Goal: Task Accomplishment & Management: Complete application form

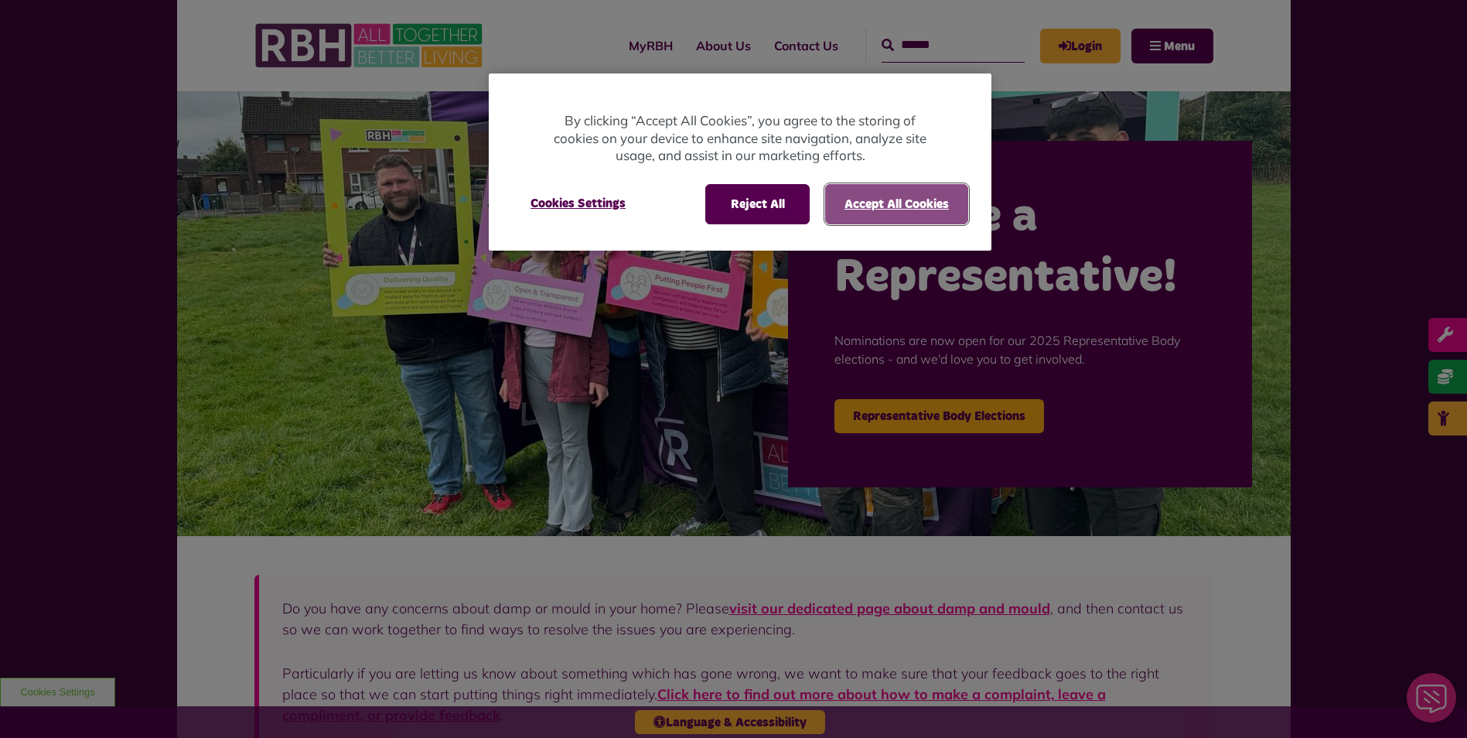
click at [886, 199] on button "Accept All Cookies" at bounding box center [896, 204] width 143 height 40
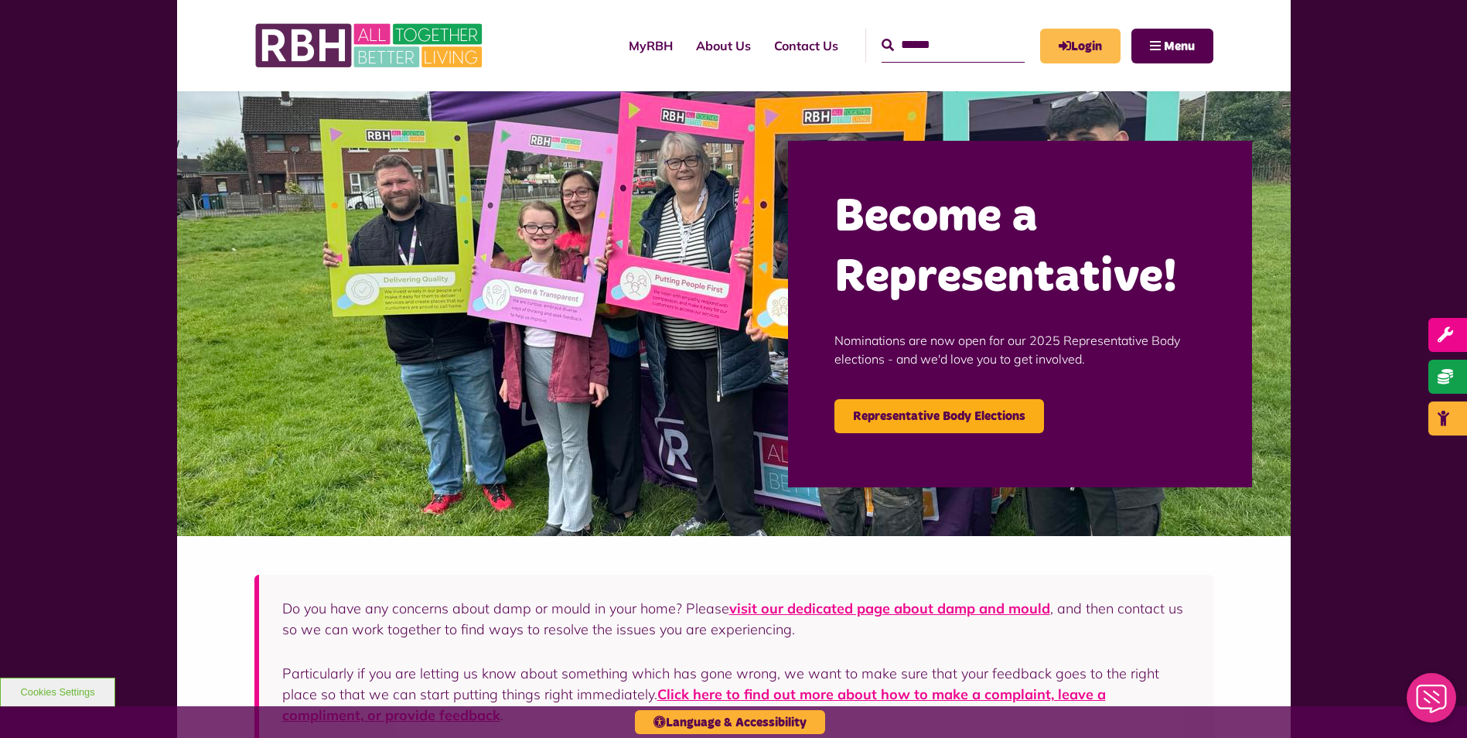
click at [1085, 43] on link "Login" at bounding box center [1080, 46] width 80 height 35
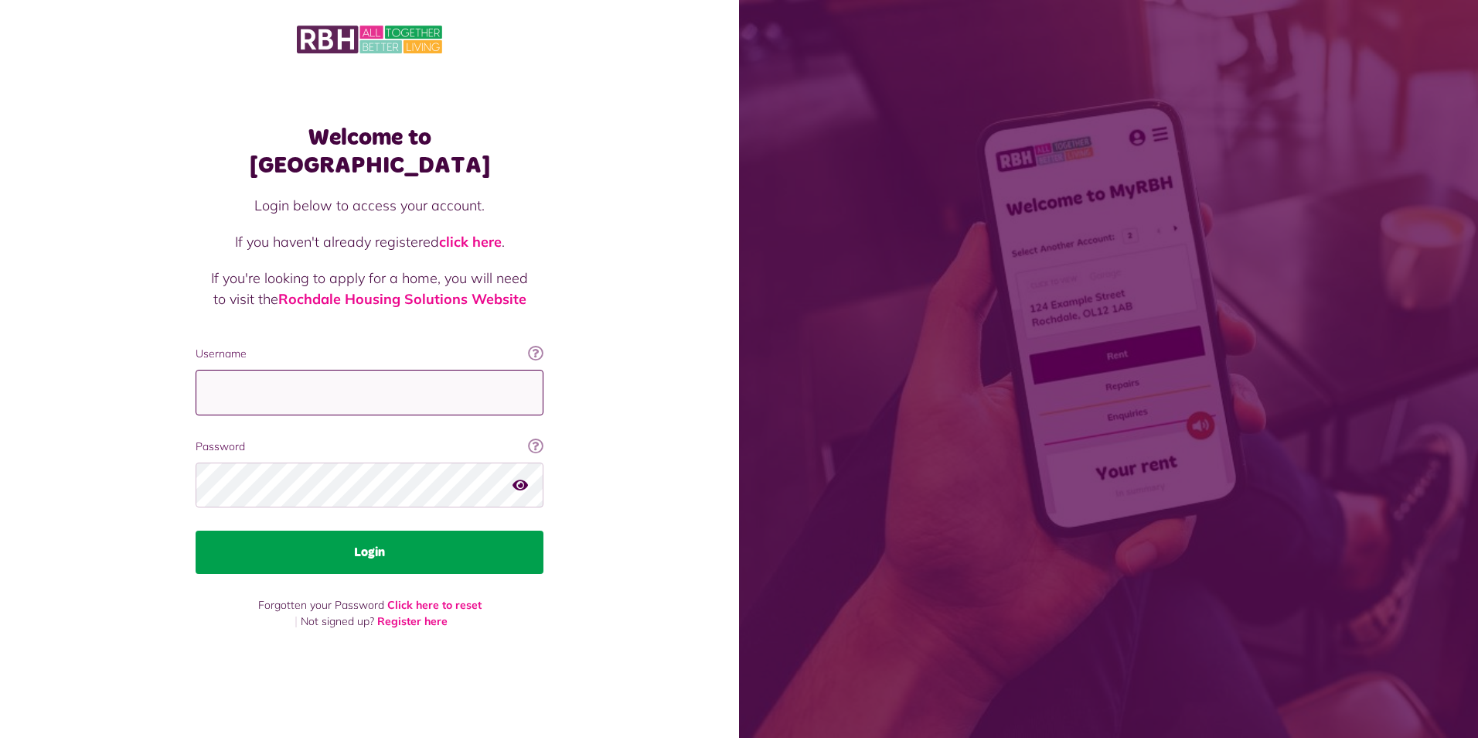
type input "**********"
click at [445, 534] on button "Login" at bounding box center [370, 551] width 348 height 43
click at [397, 540] on button "Login" at bounding box center [370, 551] width 348 height 43
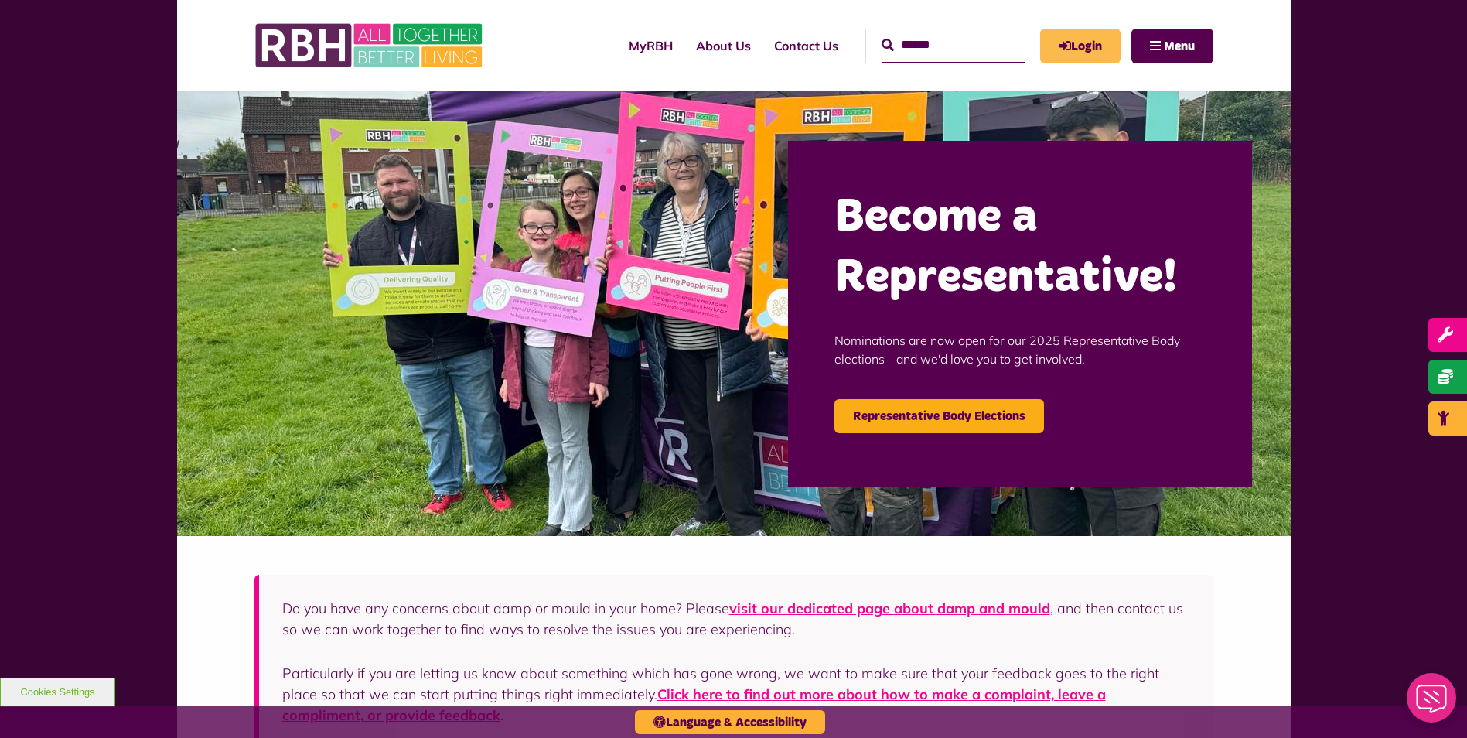
click at [1076, 43] on link "Login" at bounding box center [1080, 46] width 80 height 35
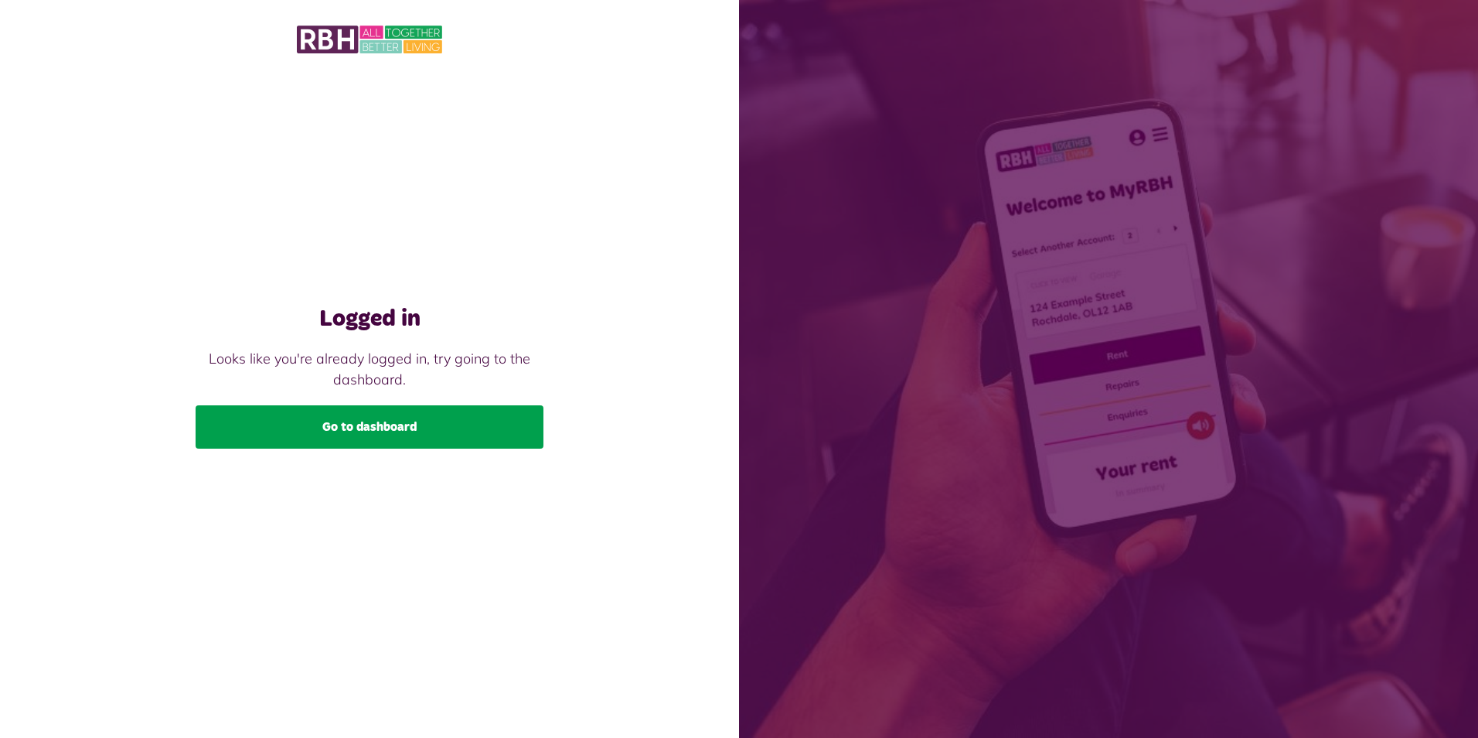
click at [371, 412] on link "Go to dashboard" at bounding box center [370, 426] width 348 height 43
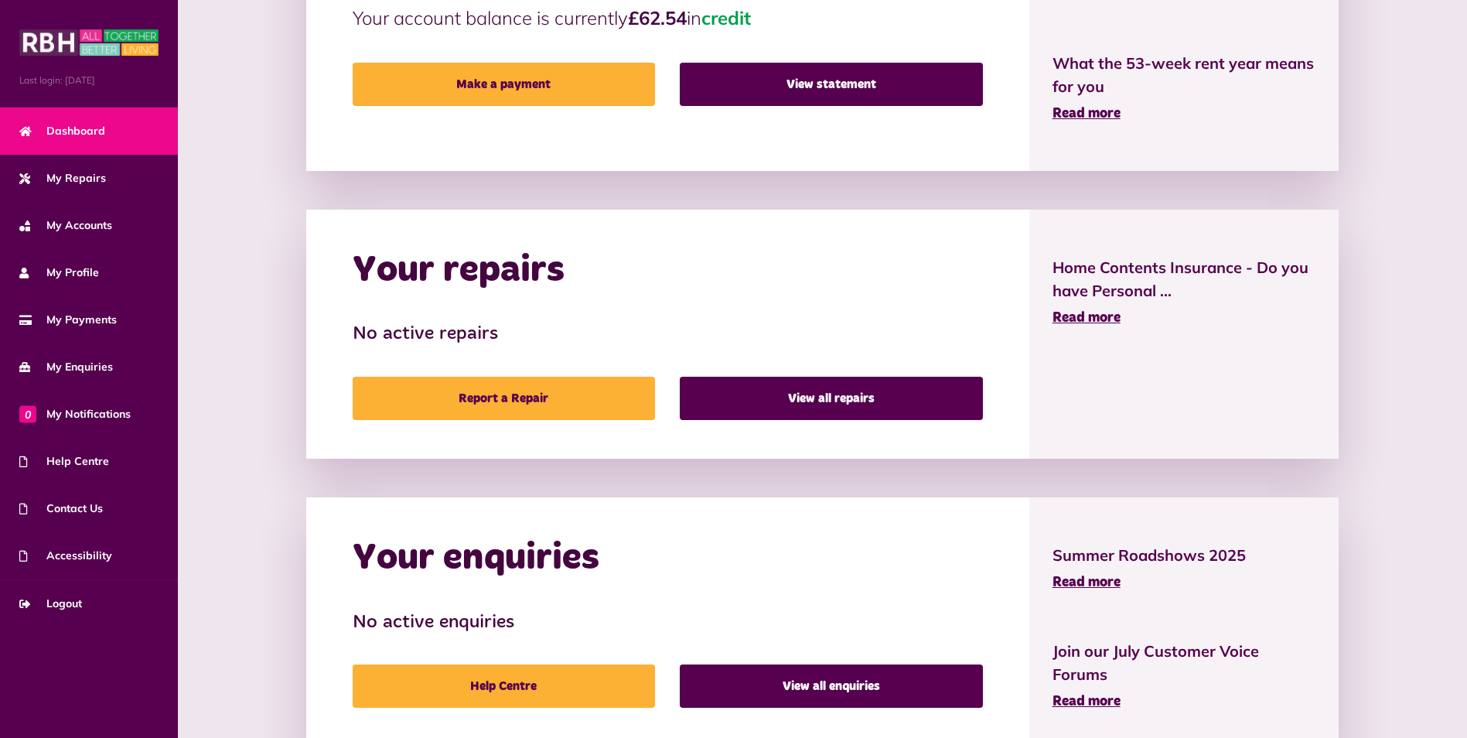
scroll to position [495, 0]
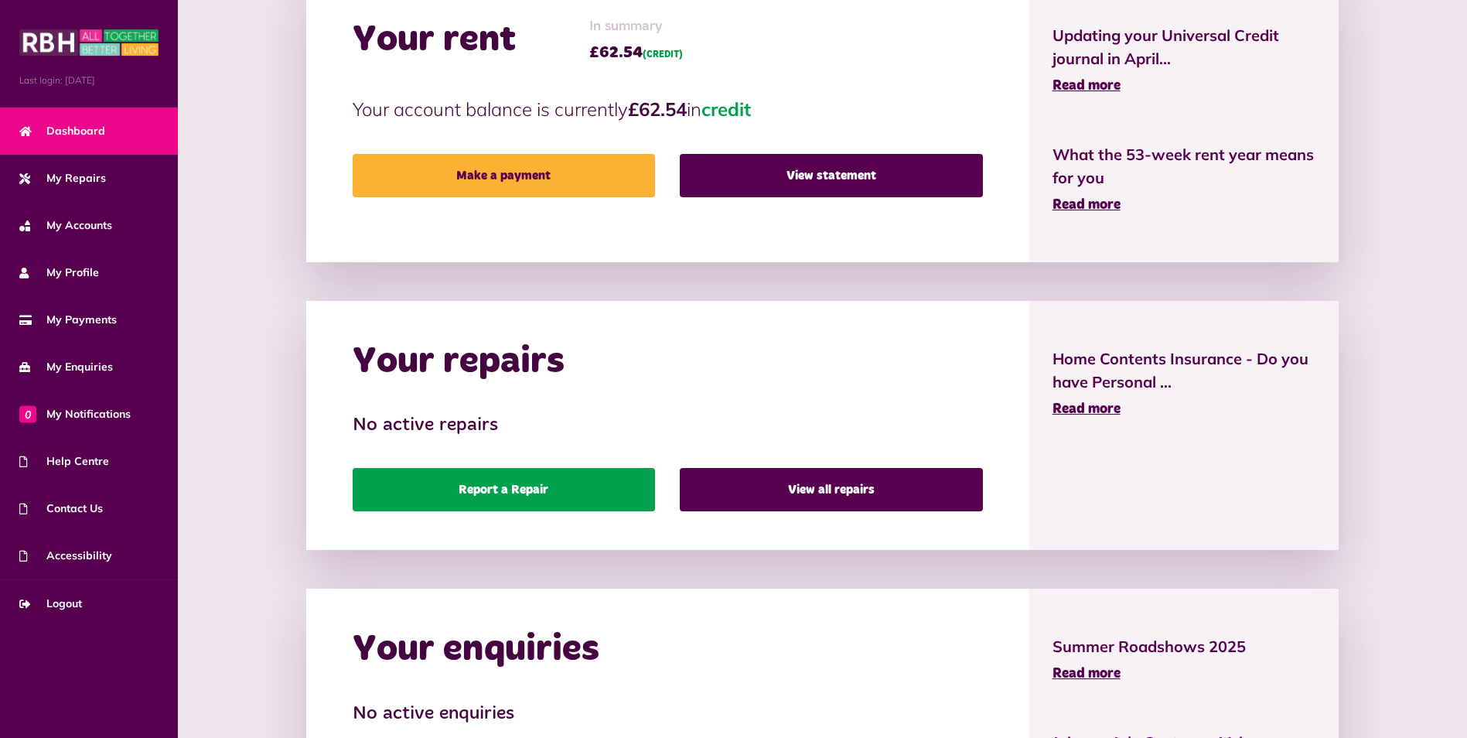
click at [589, 480] on link "Report a Repair" at bounding box center [504, 489] width 302 height 43
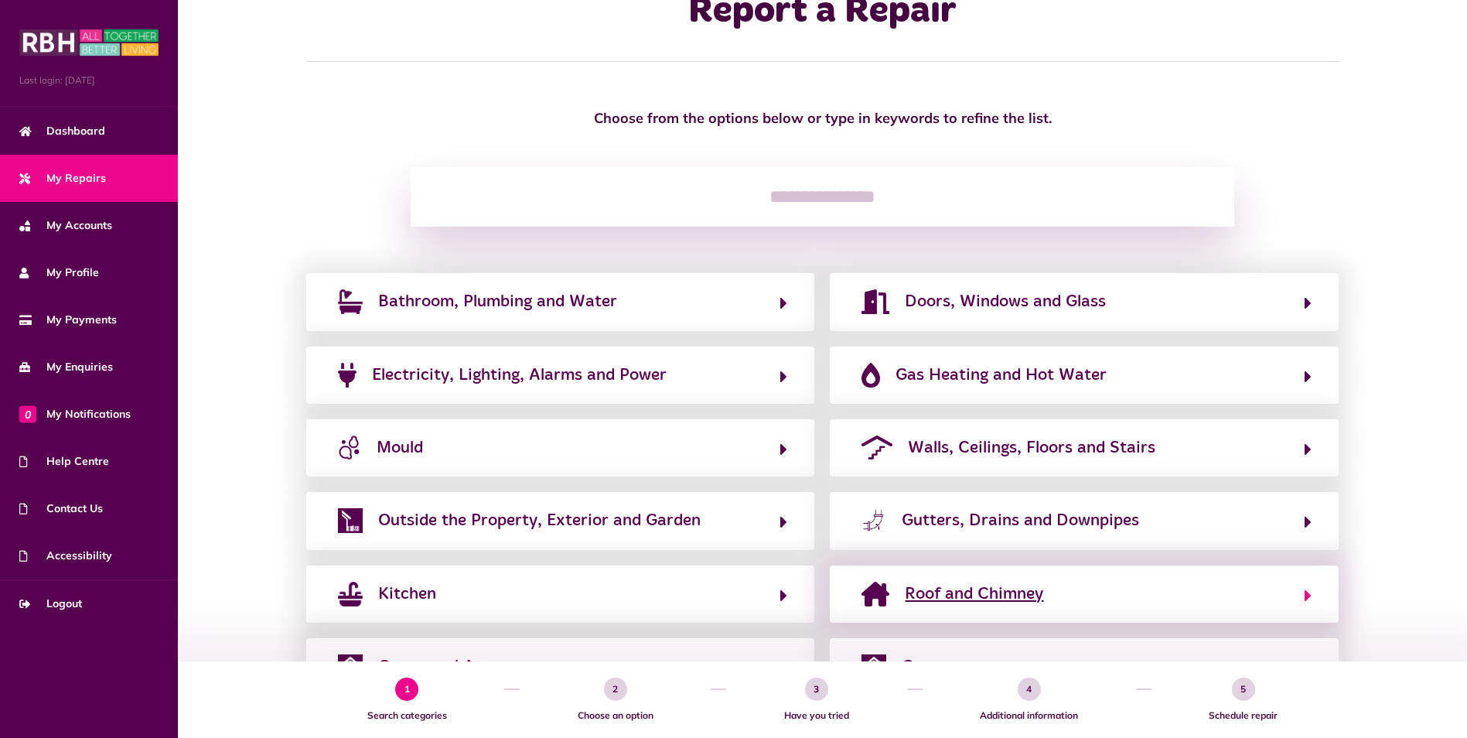
scroll to position [131, 0]
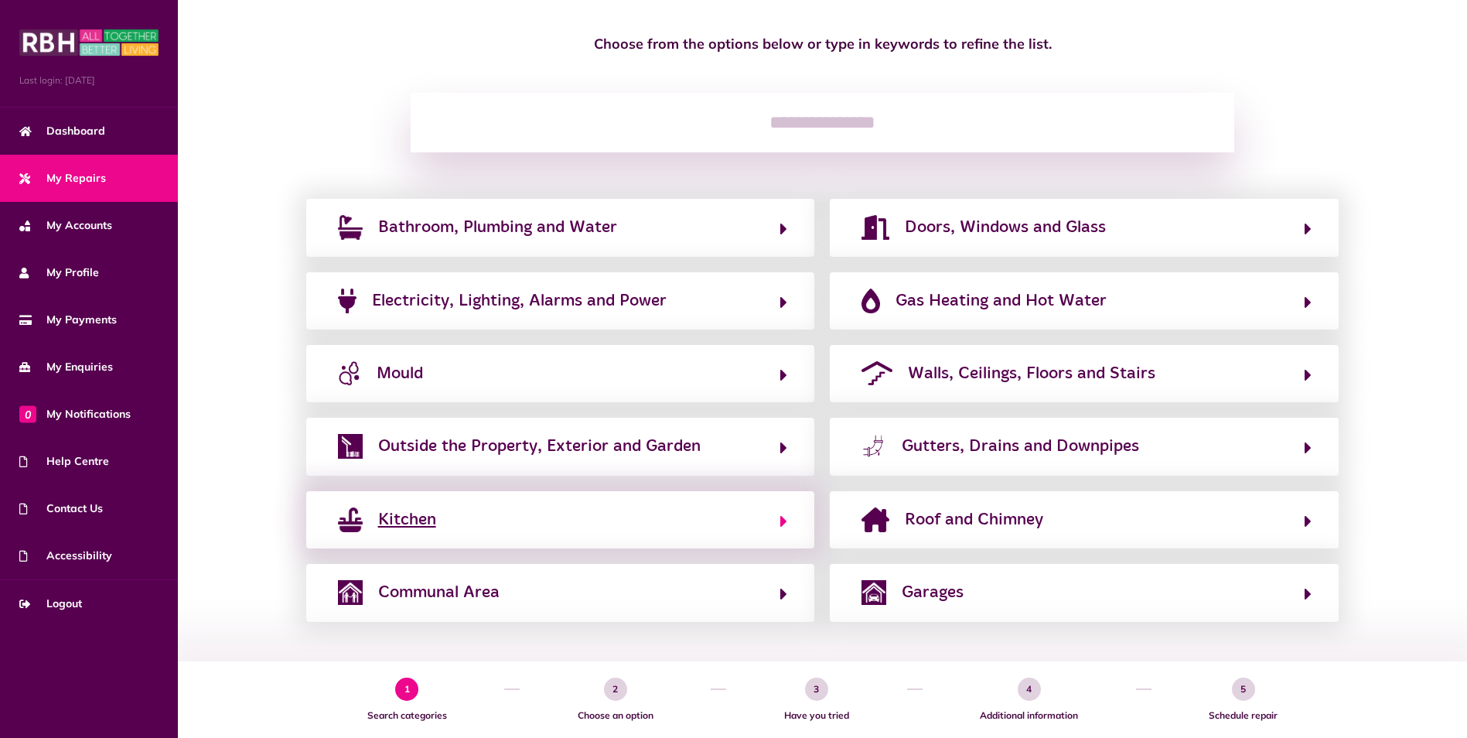
click at [411, 518] on span "Kitchen" at bounding box center [407, 519] width 58 height 25
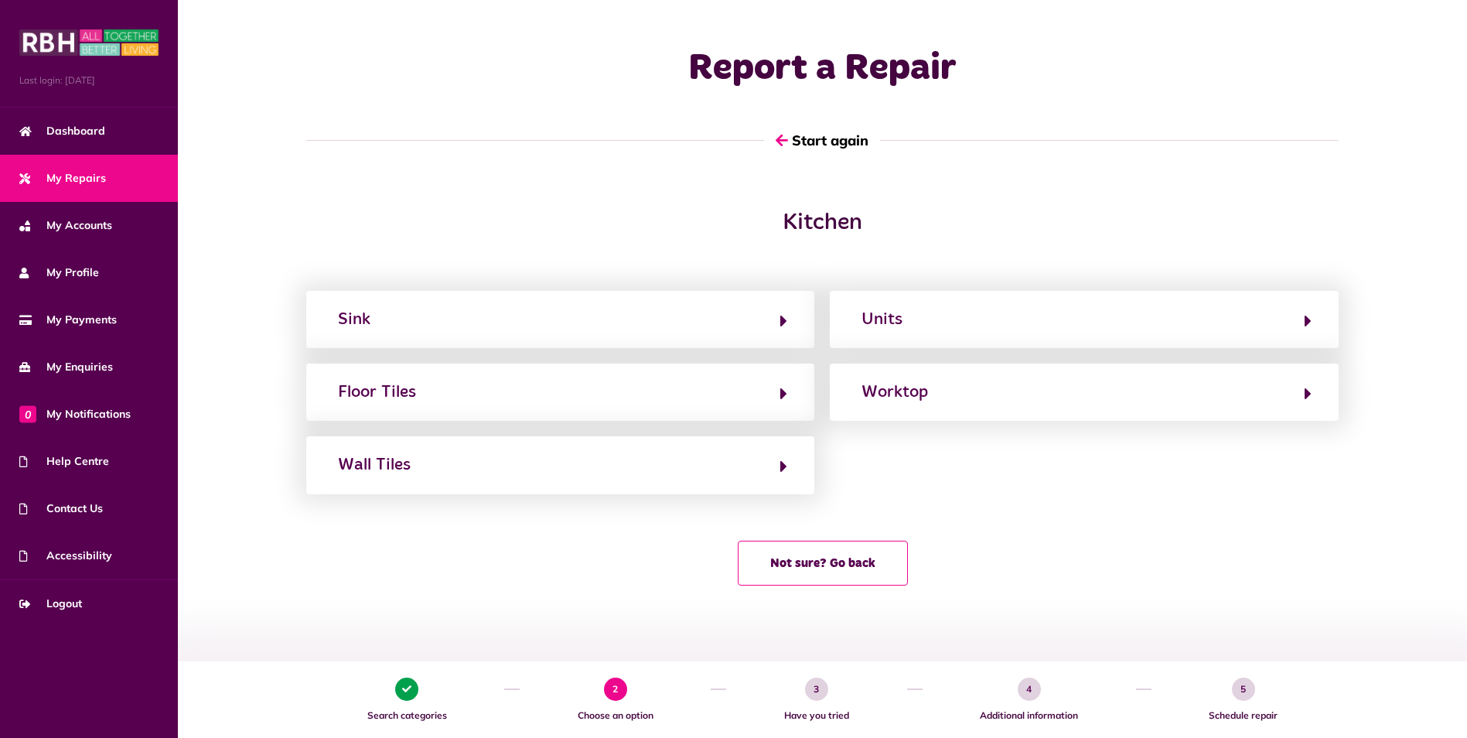
scroll to position [0, 0]
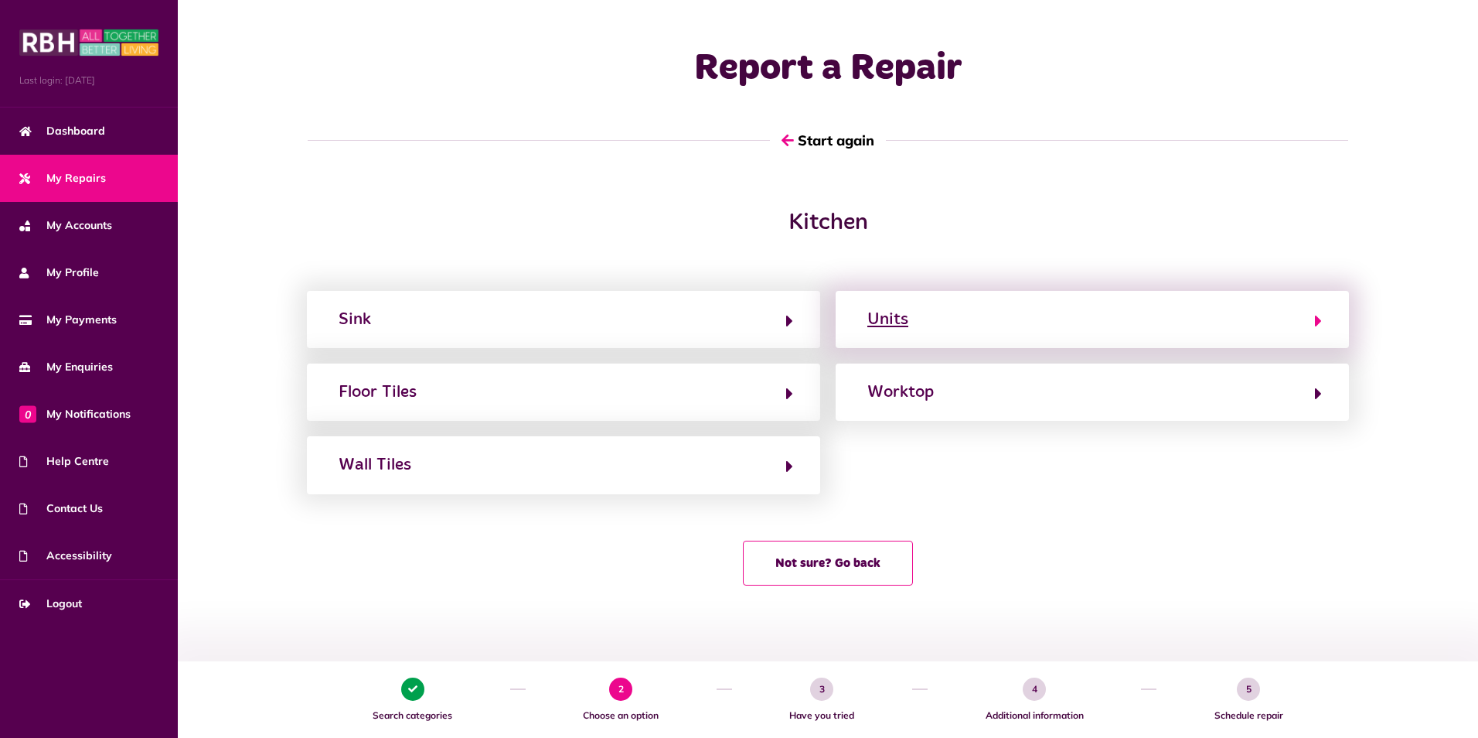
click at [1318, 319] on icon "button" at bounding box center [1318, 321] width 7 height 19
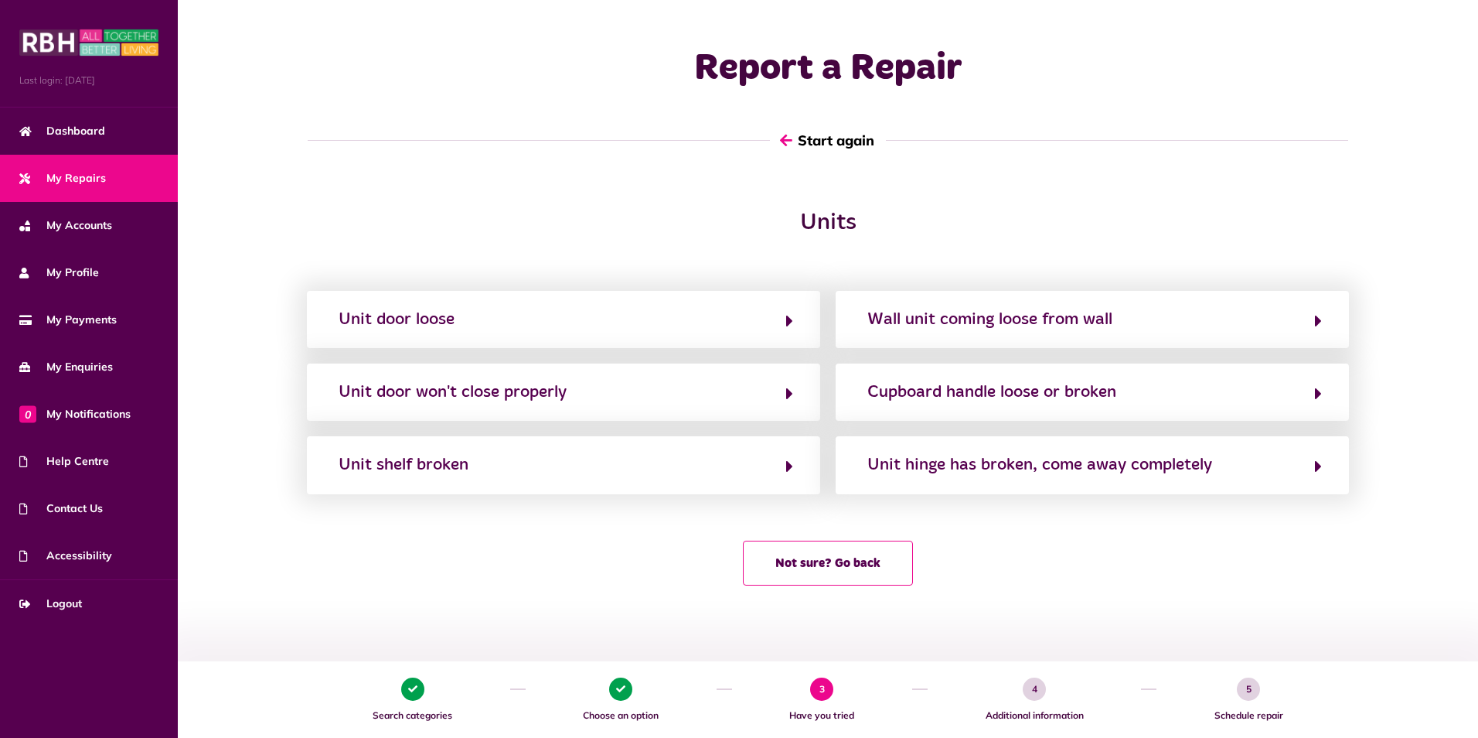
click at [782, 133] on icon "button" at bounding box center [786, 140] width 12 height 14
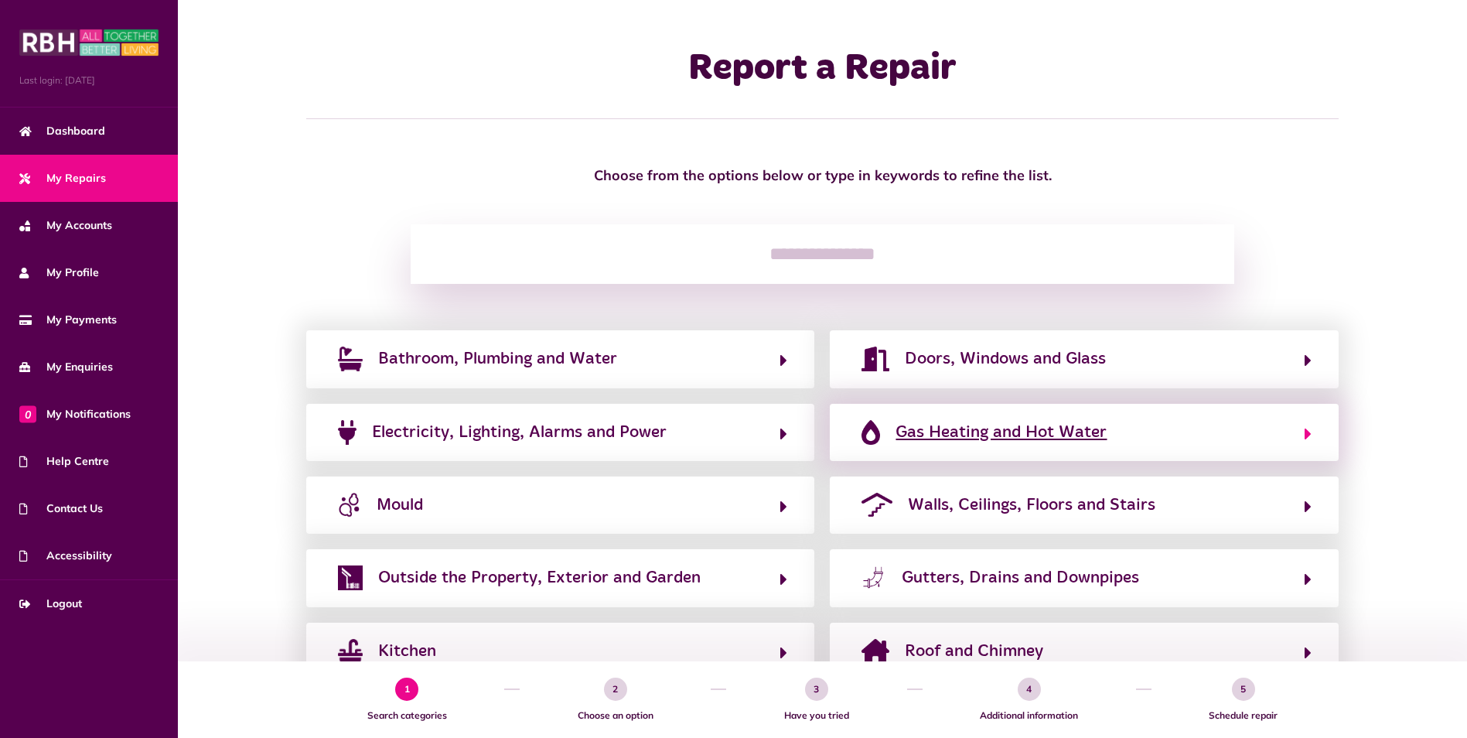
click at [1280, 428] on button "Gas Heating and Hot Water" at bounding box center [1084, 432] width 455 height 26
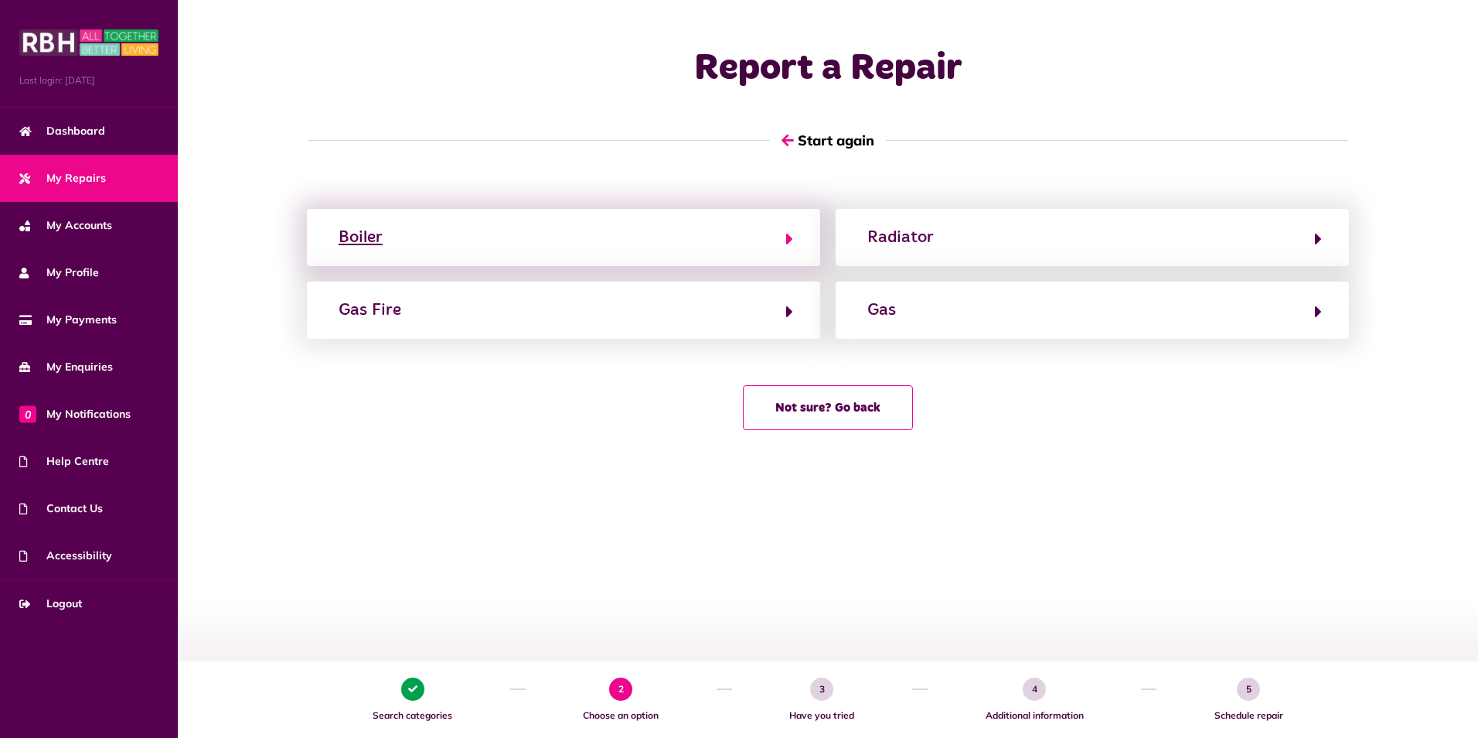
click at [767, 239] on button "Boiler" at bounding box center [563, 237] width 459 height 26
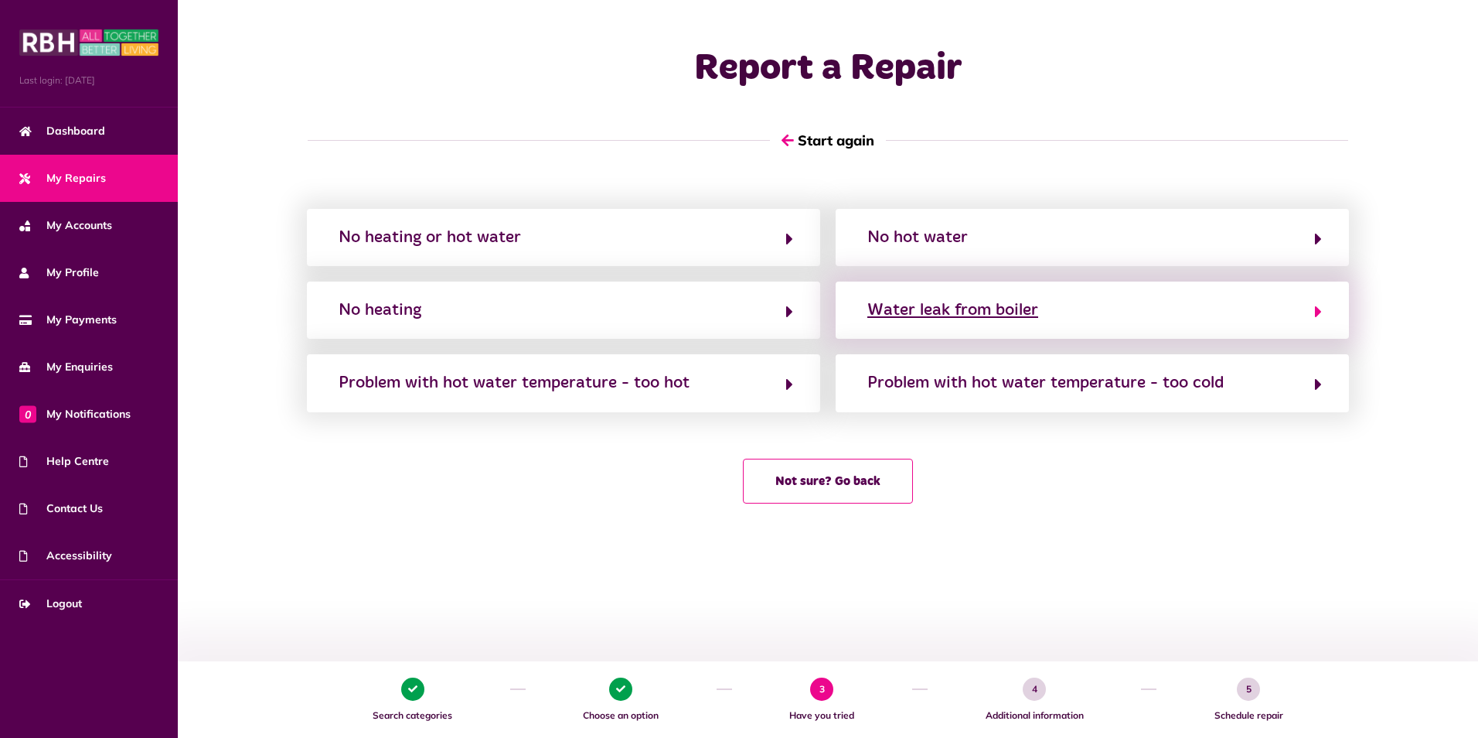
click at [1304, 309] on button "Water leak from boiler" at bounding box center [1092, 310] width 459 height 26
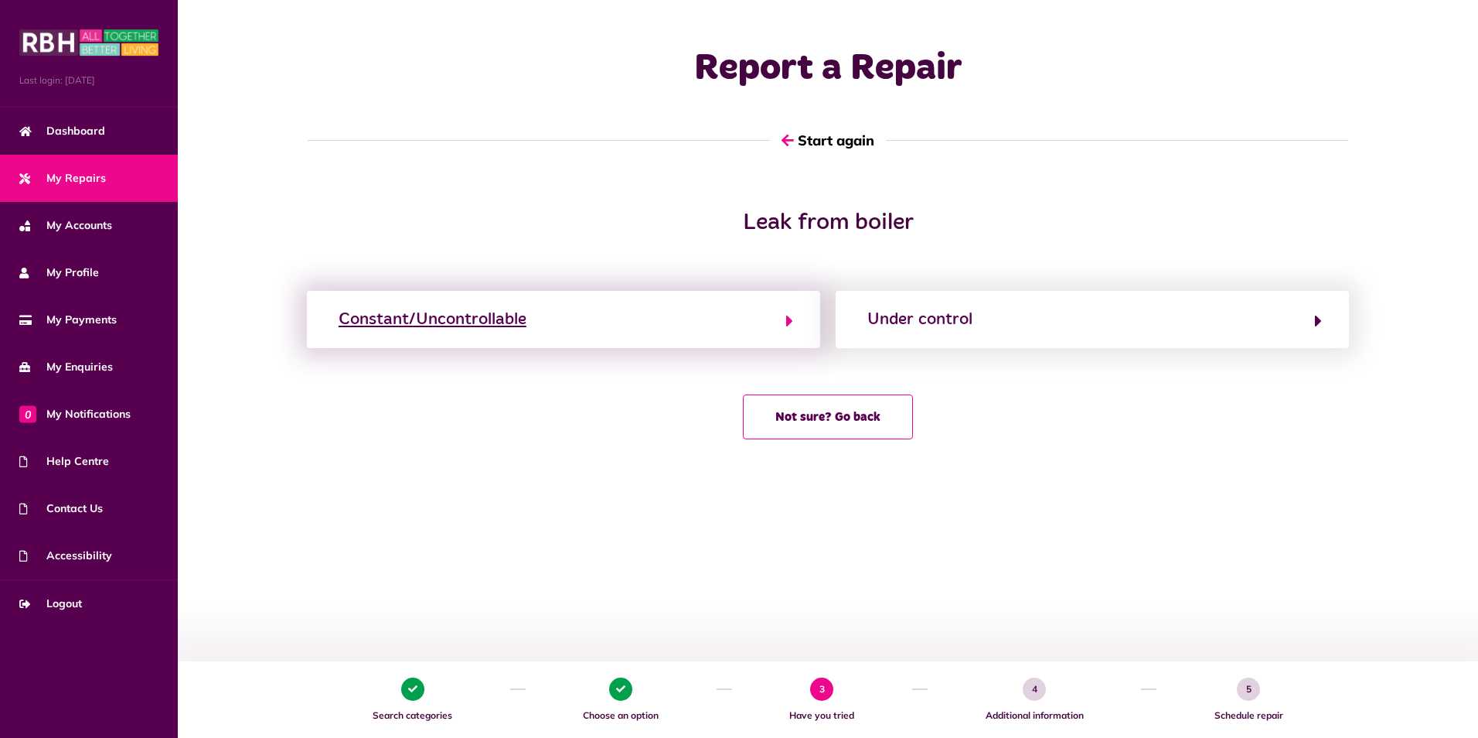
click at [534, 319] on button "Constant/Uncontrollable" at bounding box center [563, 319] width 459 height 26
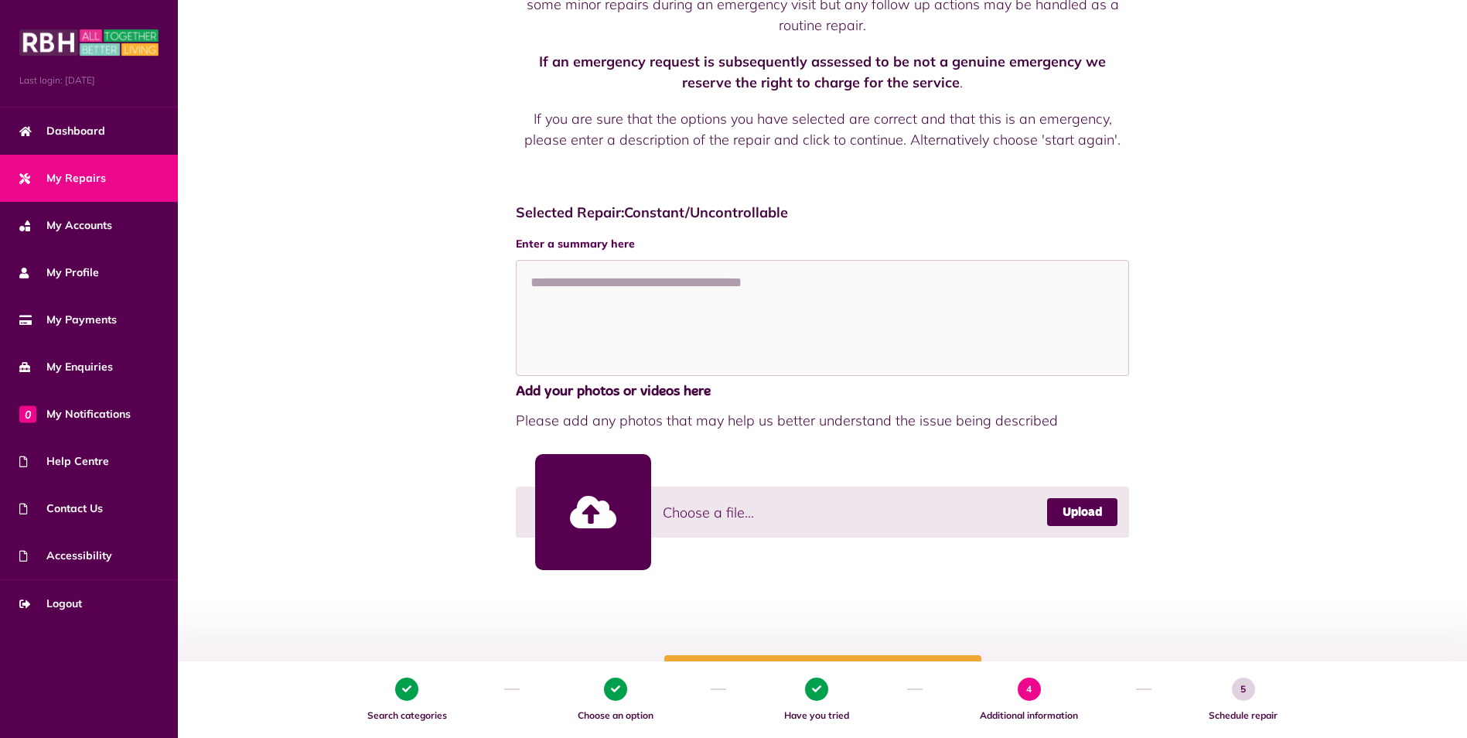
scroll to position [464, 0]
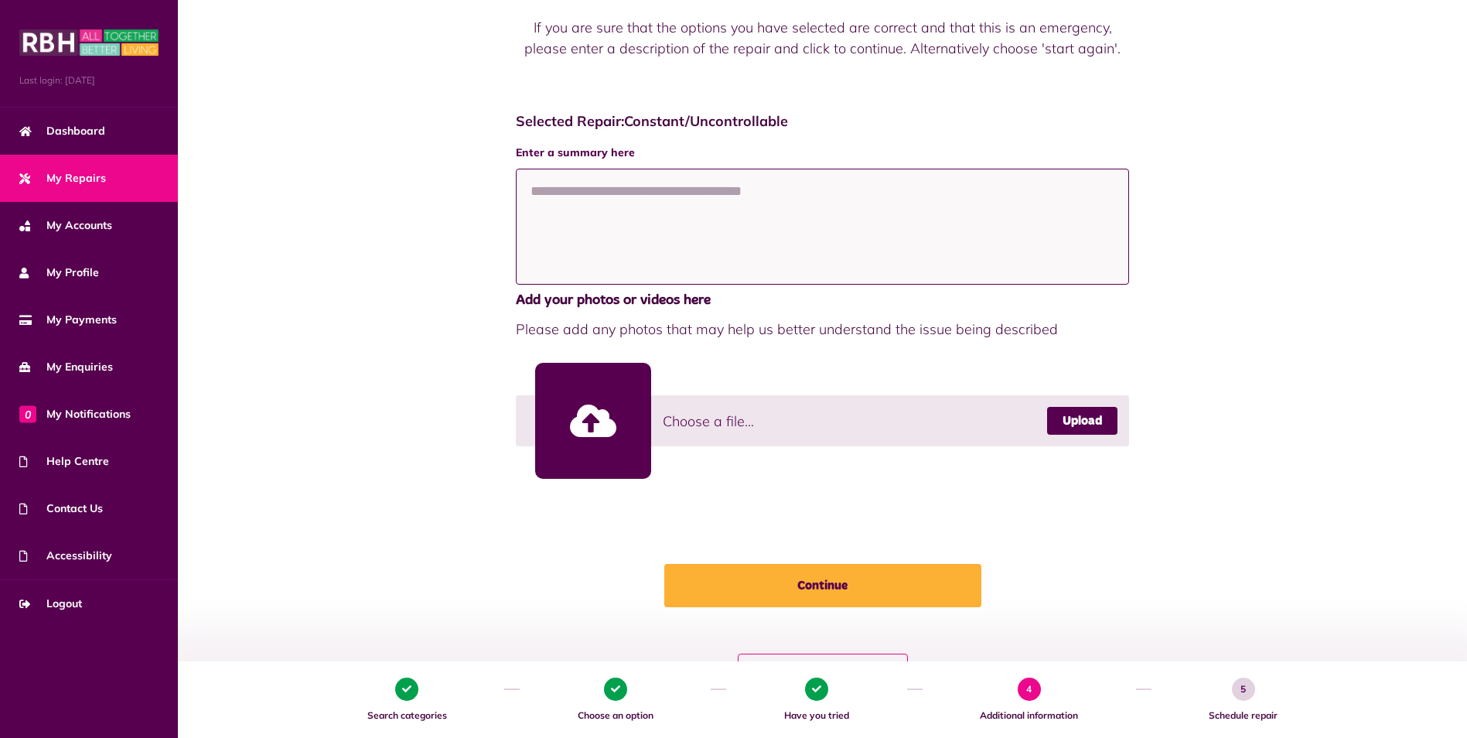
click at [690, 226] on textarea at bounding box center [823, 227] width 614 height 116
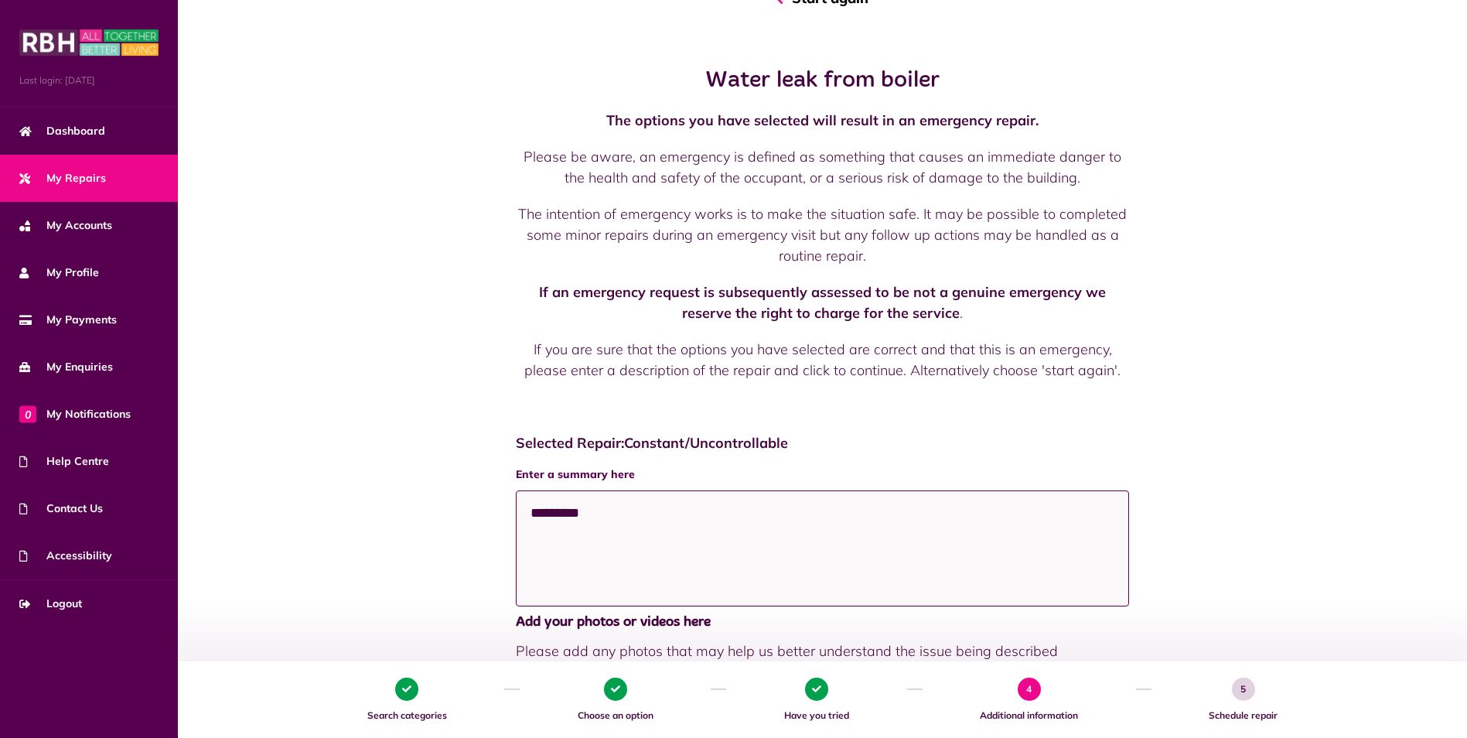
scroll to position [155, 0]
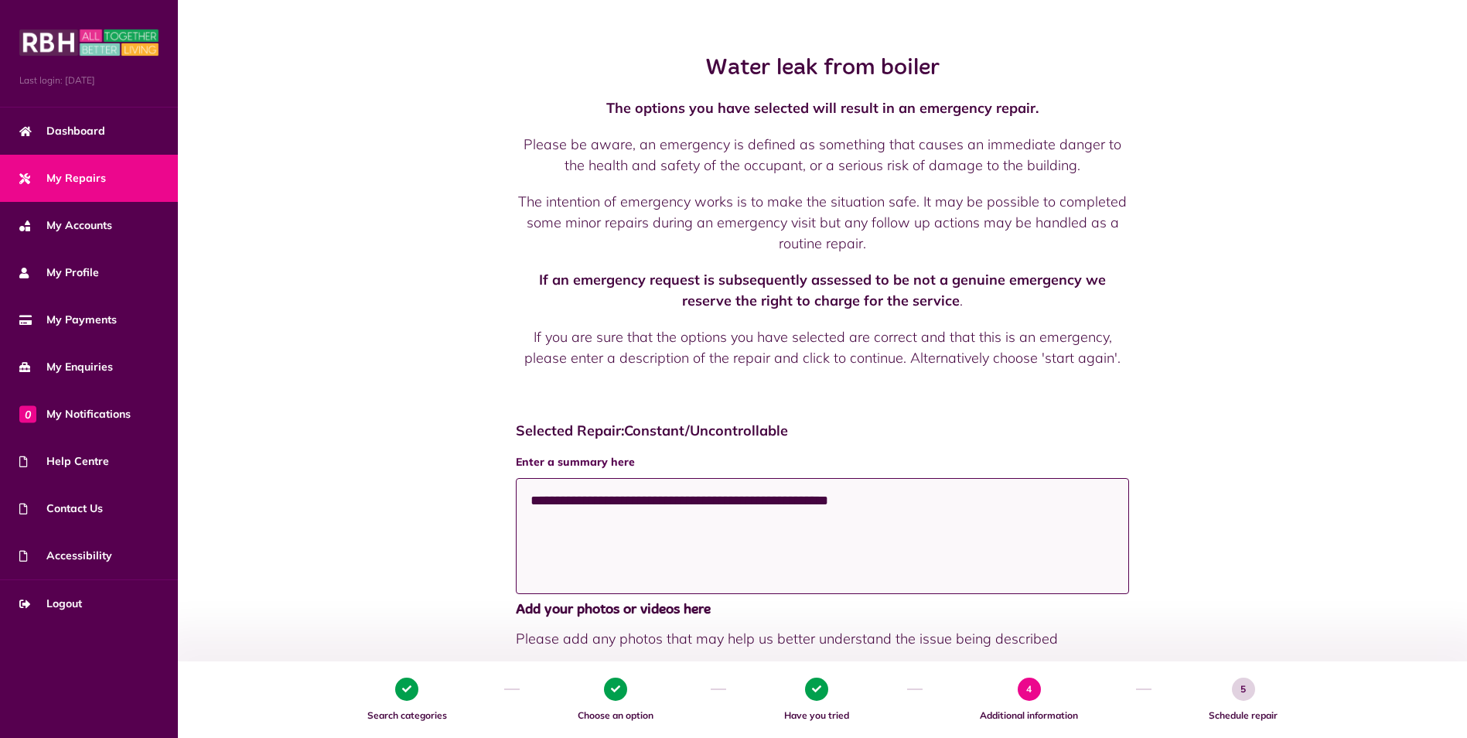
click at [550, 508] on textarea "**********" at bounding box center [823, 536] width 614 height 116
click at [711, 500] on textarea "**********" at bounding box center [823, 536] width 614 height 116
click at [850, 503] on textarea "**********" at bounding box center [823, 536] width 614 height 116
click at [774, 503] on textarea "**********" at bounding box center [823, 536] width 614 height 116
click at [533, 510] on textarea "**********" at bounding box center [823, 536] width 614 height 116
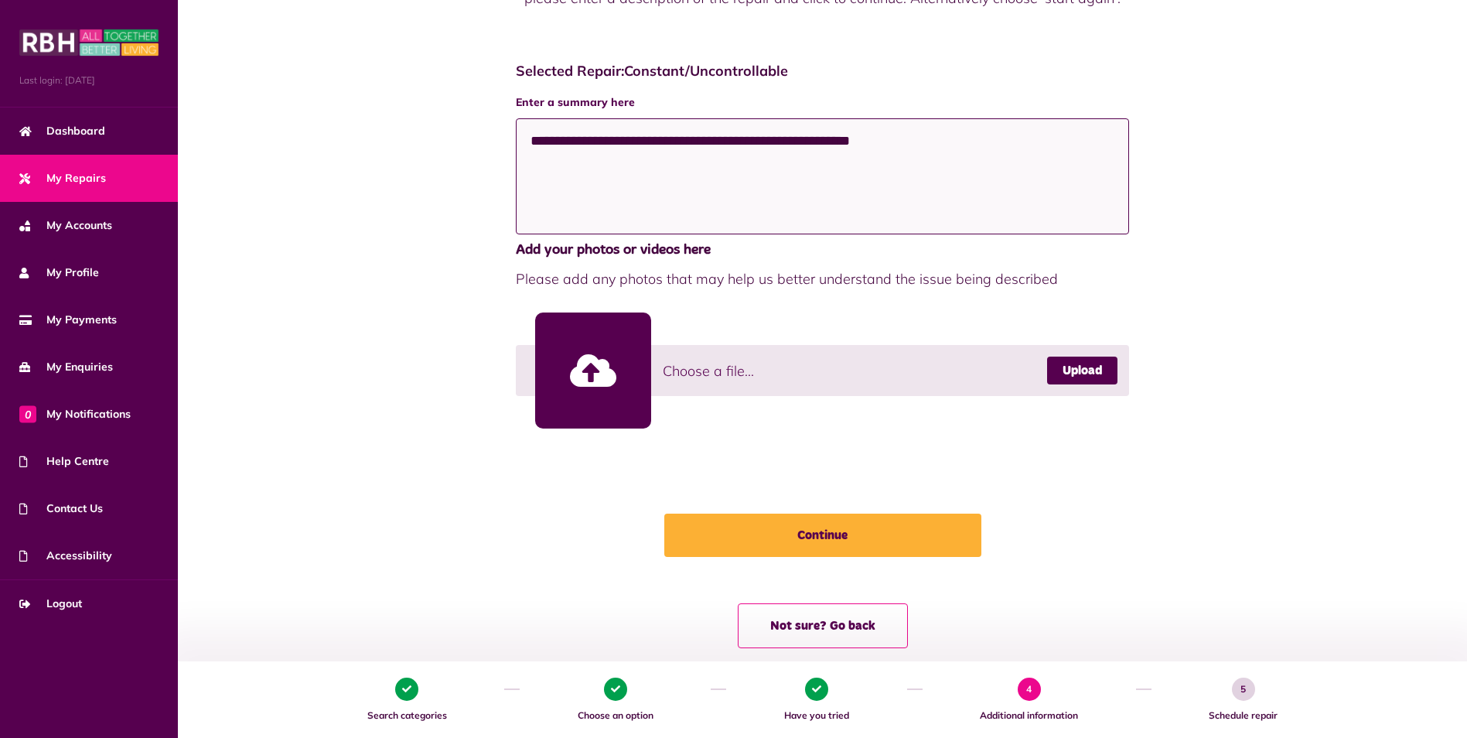
scroll to position [540, 0]
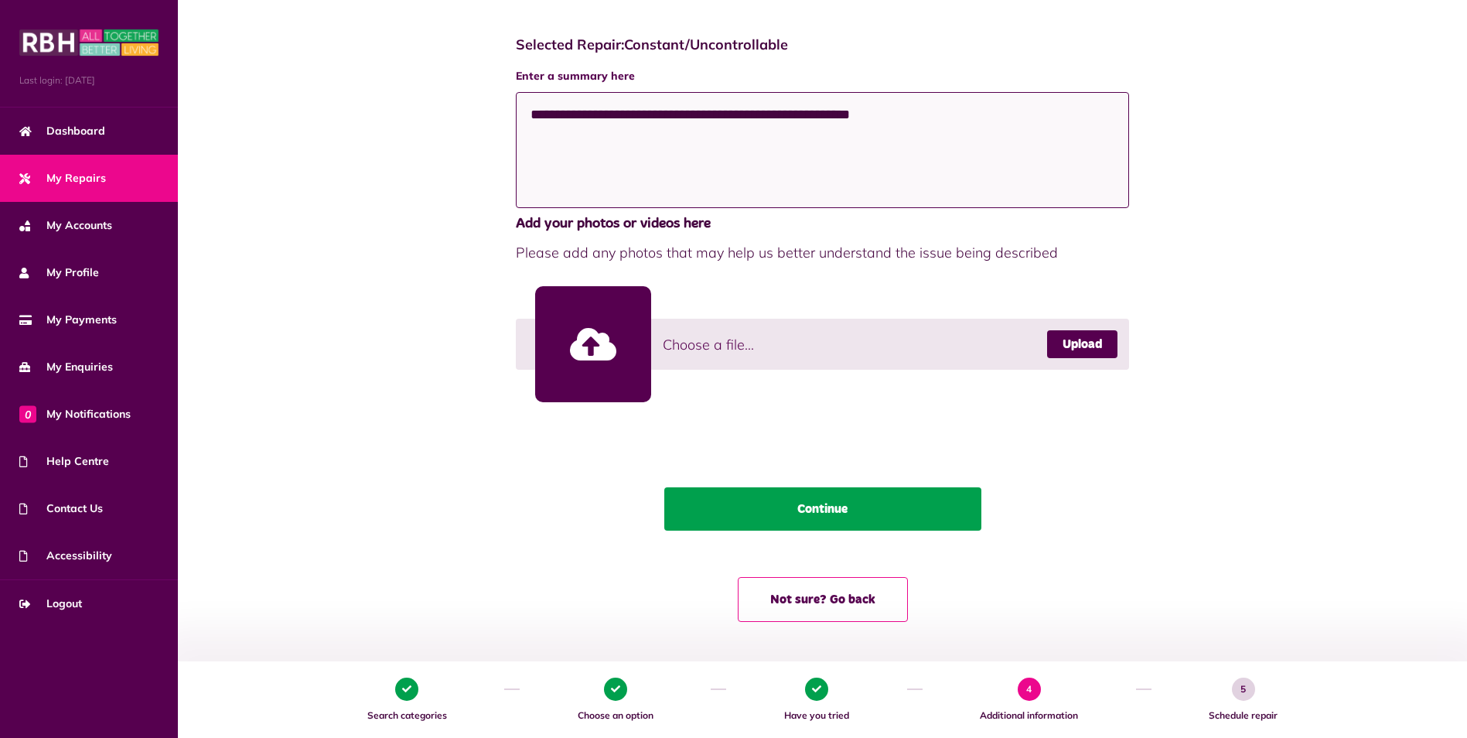
type textarea "**********"
click at [903, 500] on button "Continue" at bounding box center [822, 508] width 317 height 43
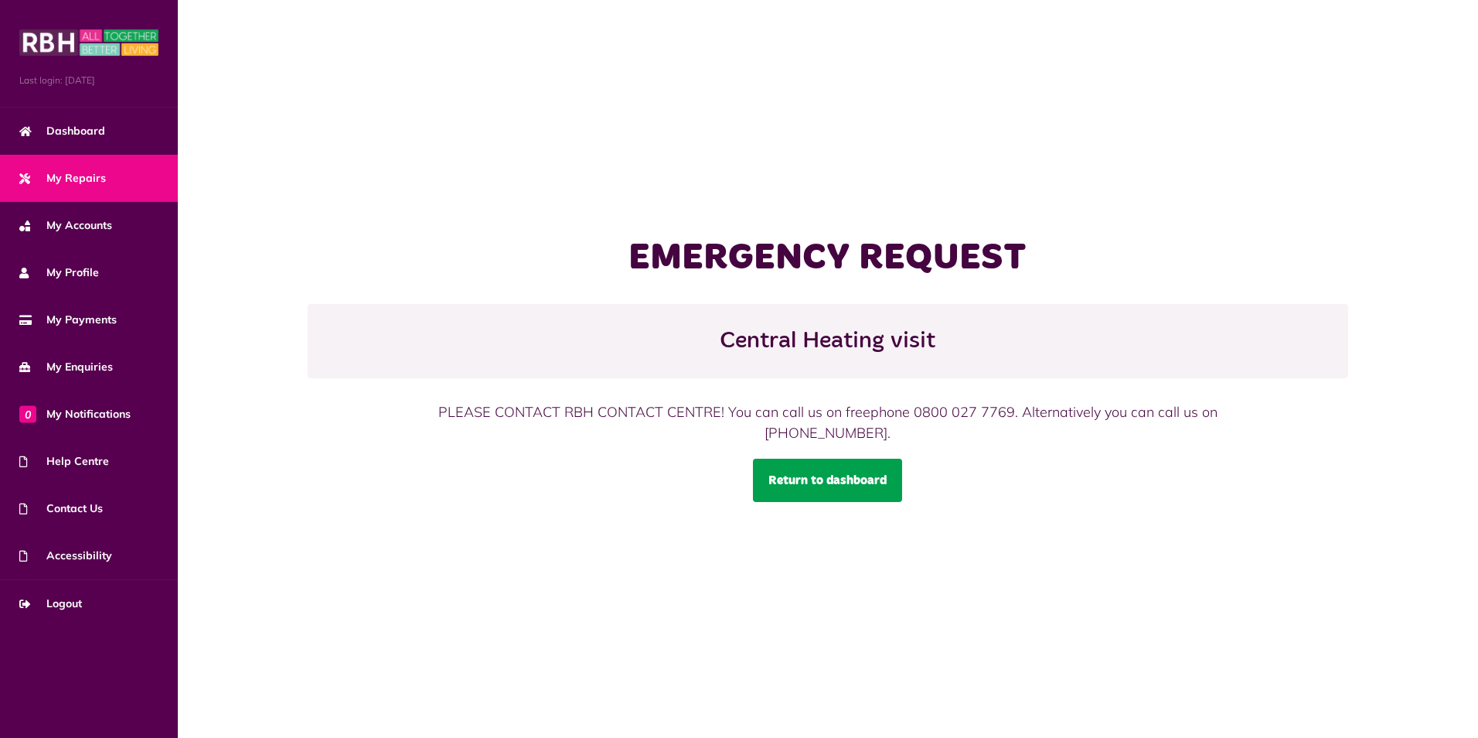
click at [882, 480] on link "Return to dashboard" at bounding box center [827, 479] width 149 height 43
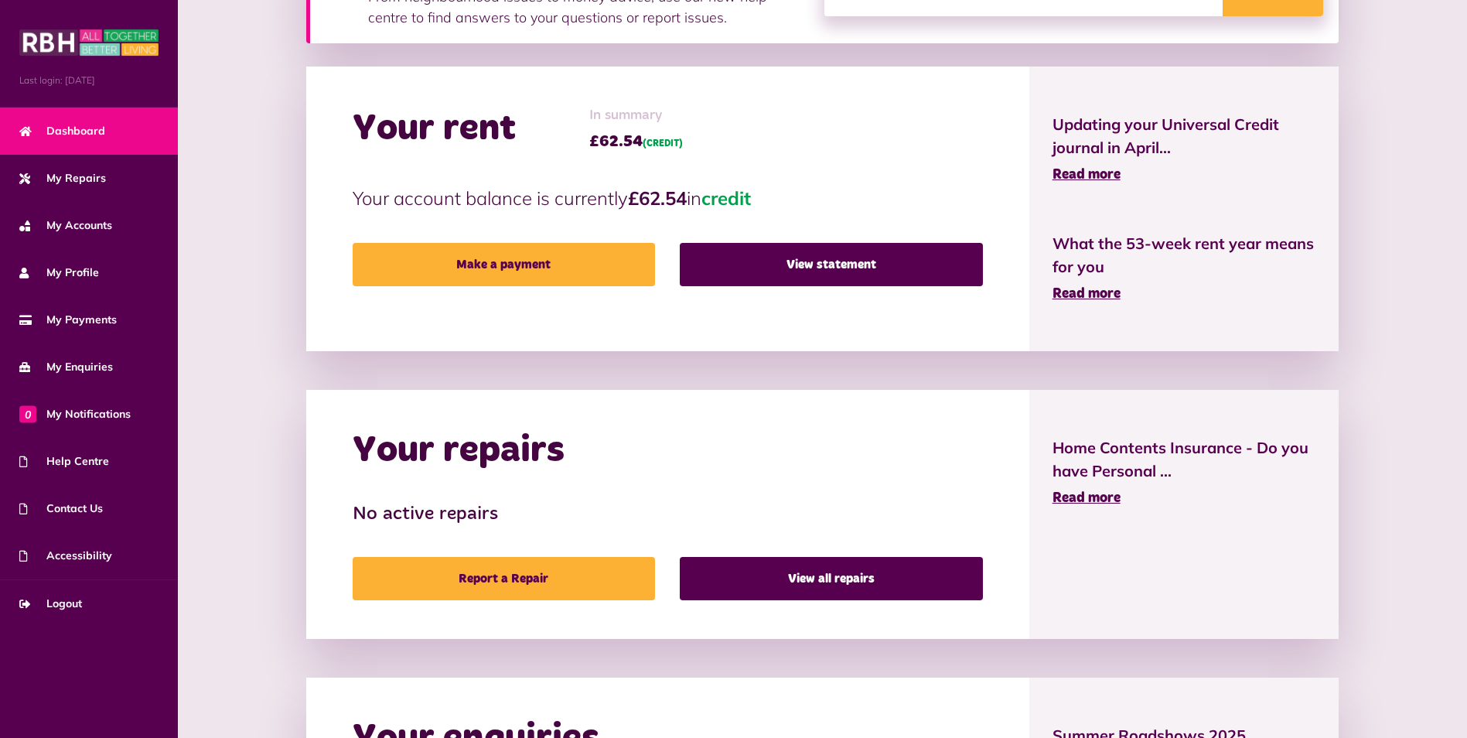
scroll to position [619, 0]
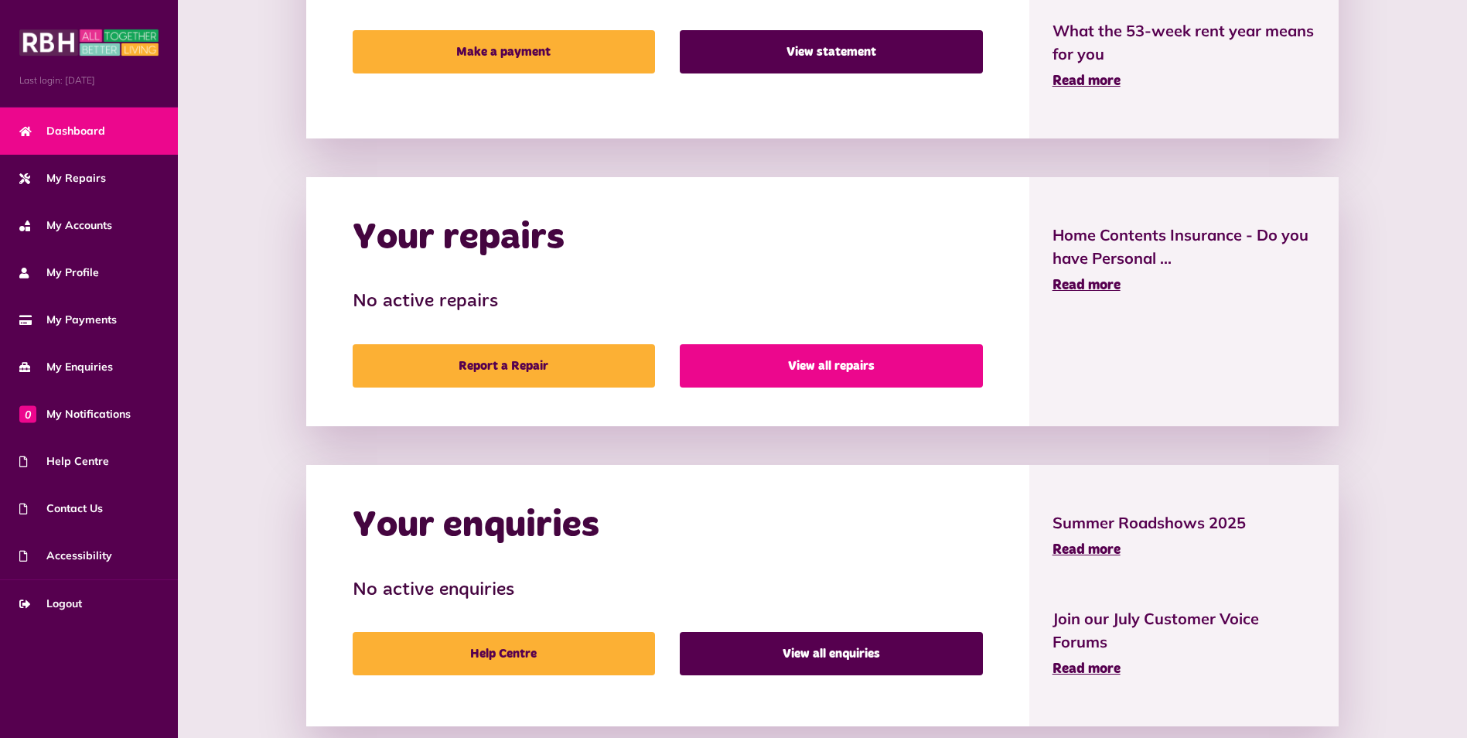
click at [895, 363] on link "View all repairs" at bounding box center [831, 365] width 302 height 43
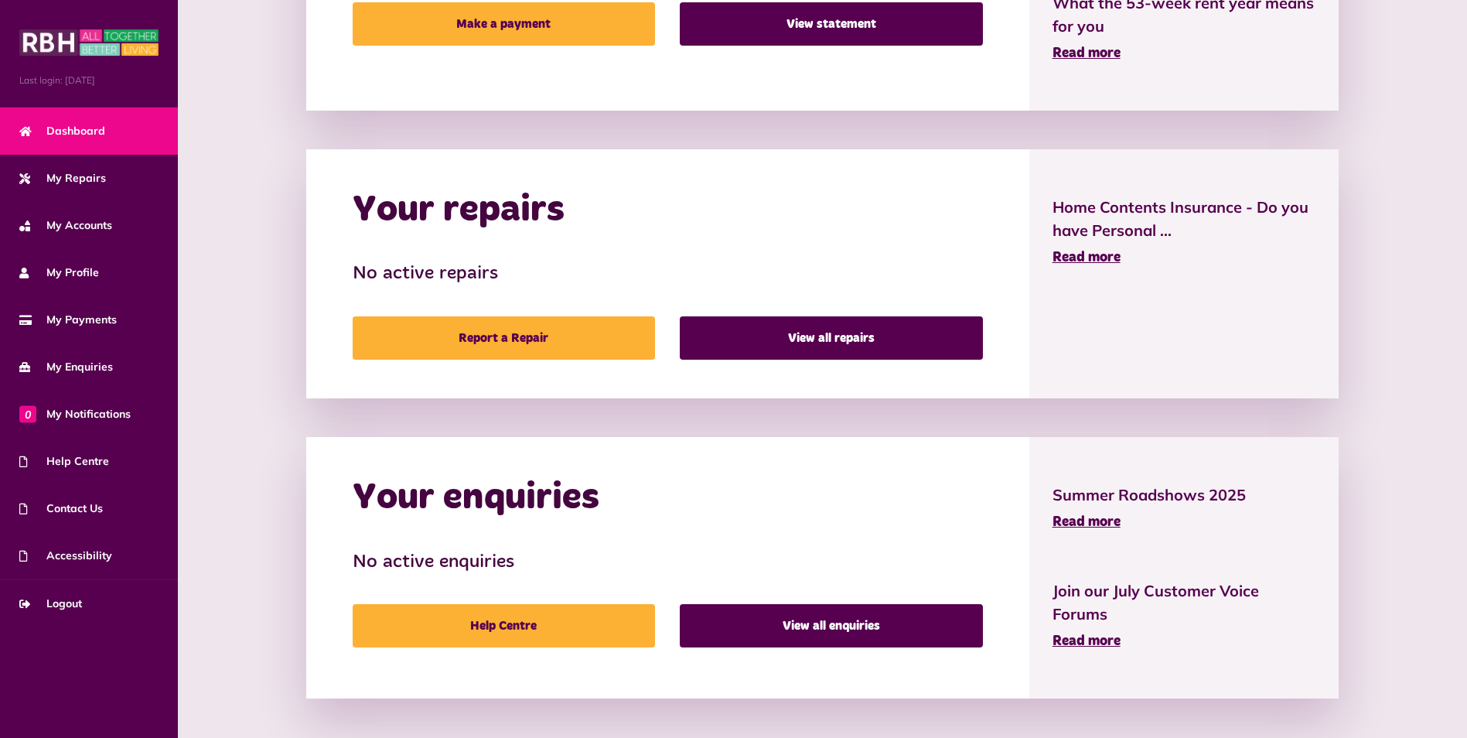
scroll to position [649, 0]
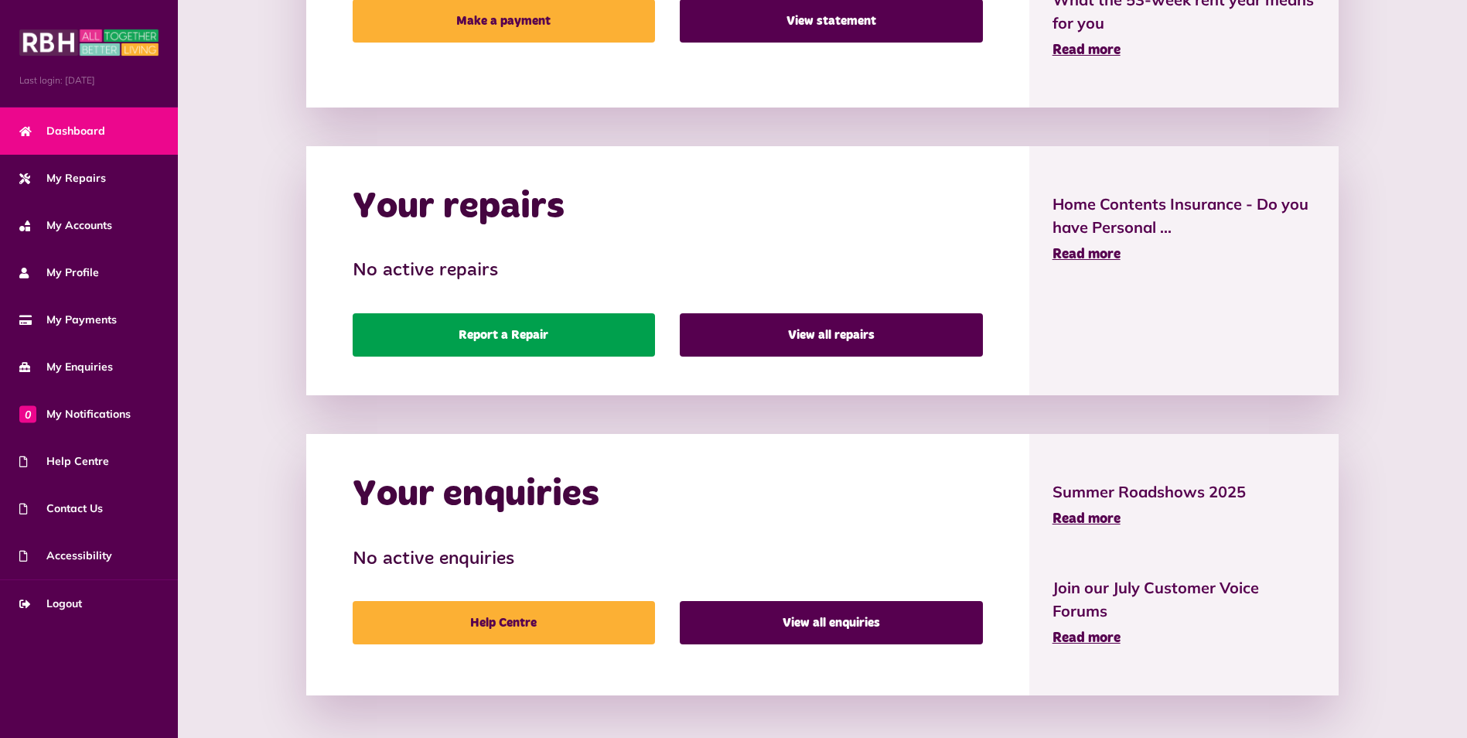
click at [531, 331] on link "Report a Repair" at bounding box center [504, 334] width 302 height 43
click at [533, 328] on link "Report a Repair" at bounding box center [504, 334] width 302 height 43
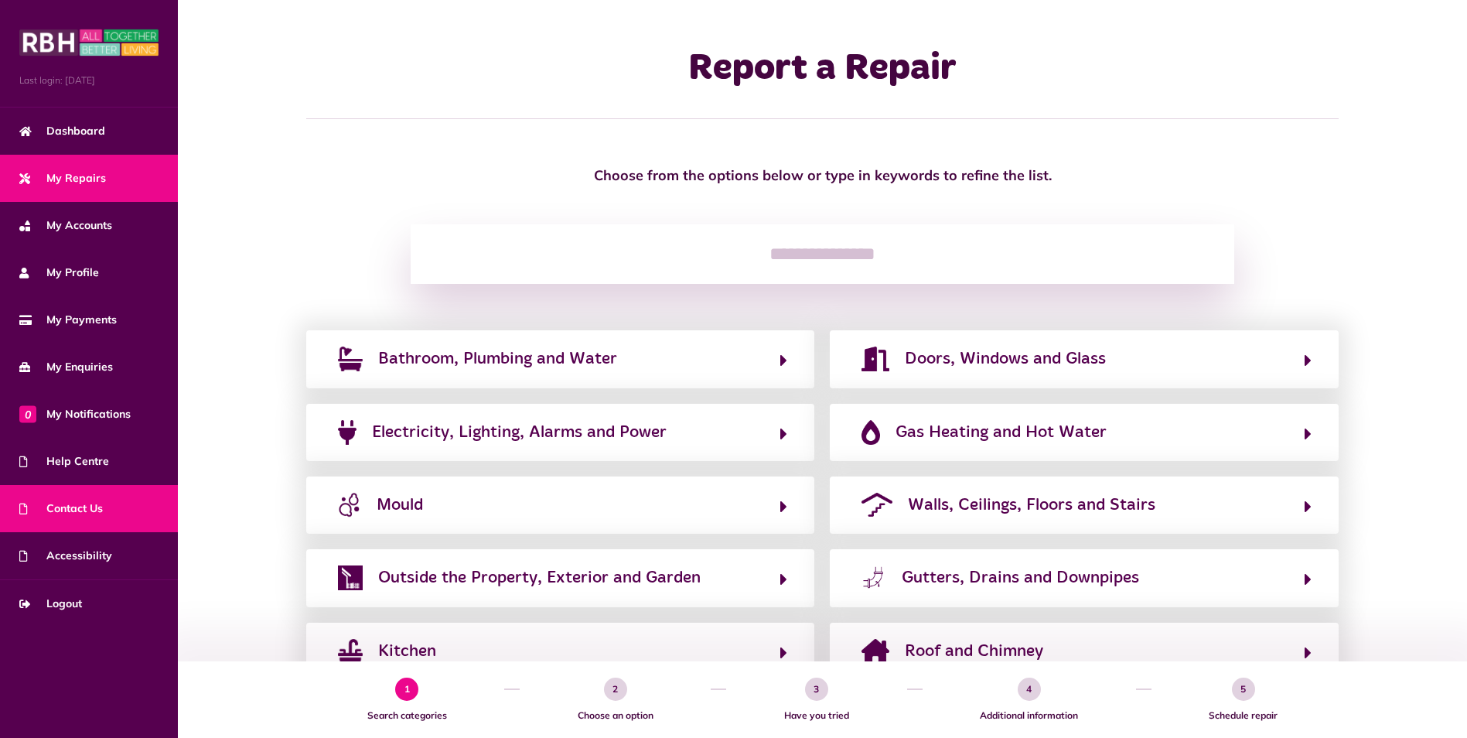
click at [88, 497] on link "Contact Us" at bounding box center [89, 508] width 178 height 47
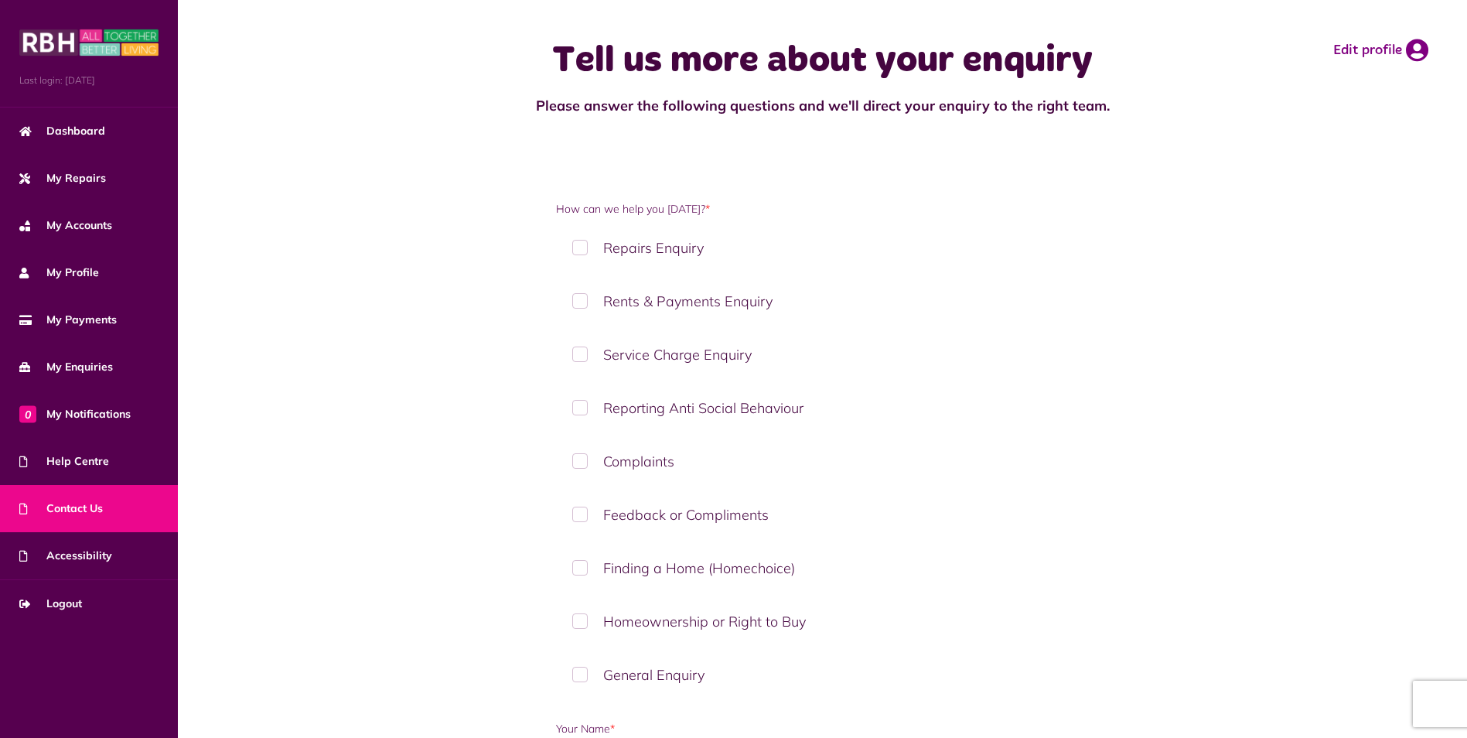
click at [581, 247] on label "Repairs Enquiry" at bounding box center [822, 248] width 533 height 46
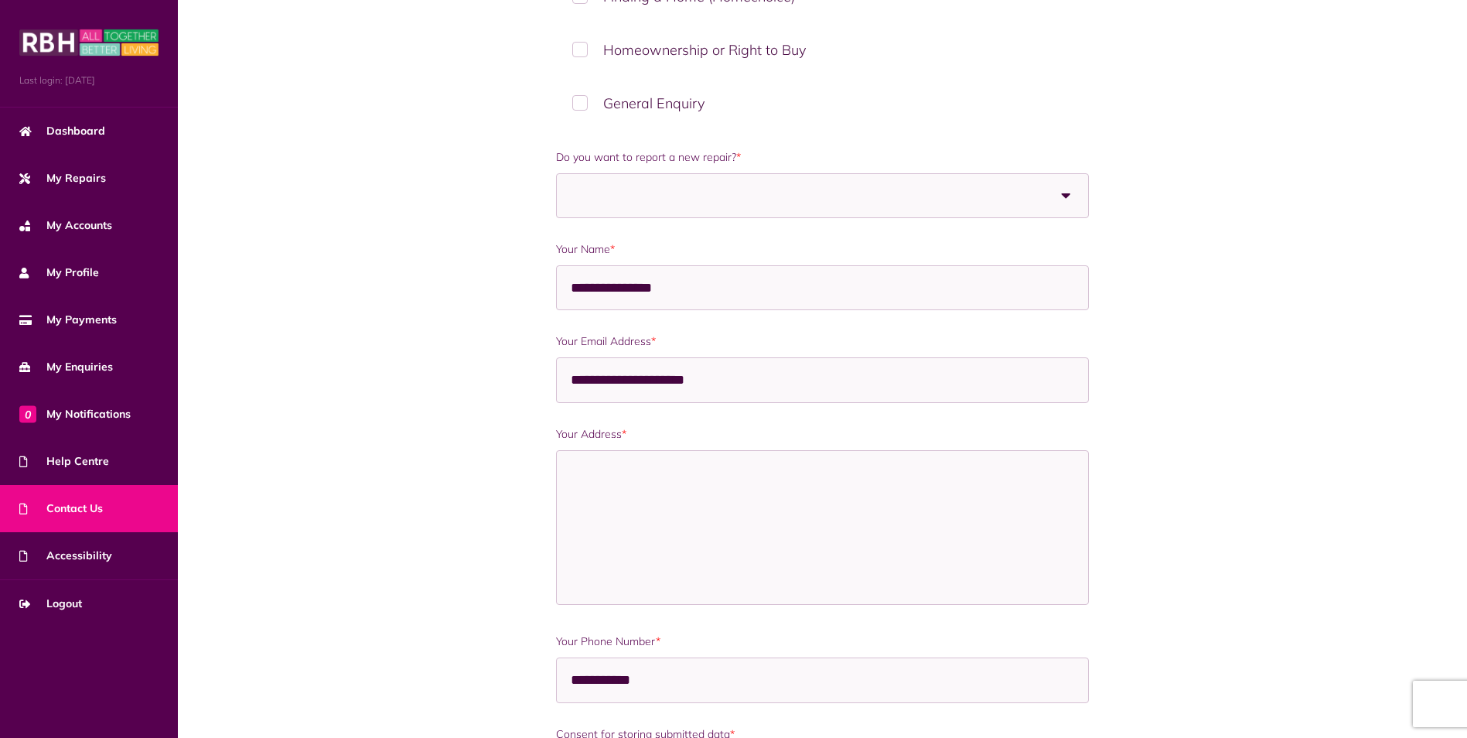
scroll to position [541, 0]
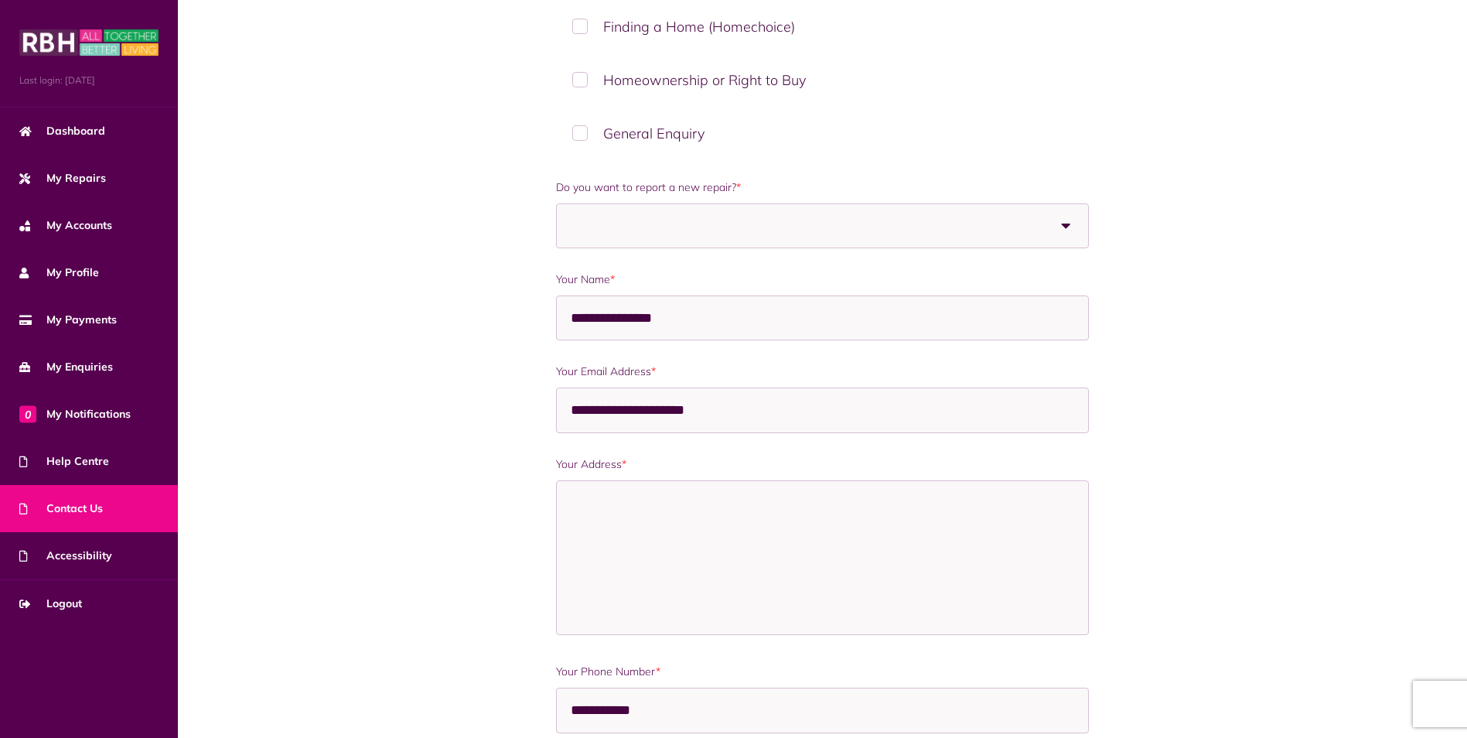
click at [1066, 229] on b at bounding box center [1066, 225] width 43 height 43
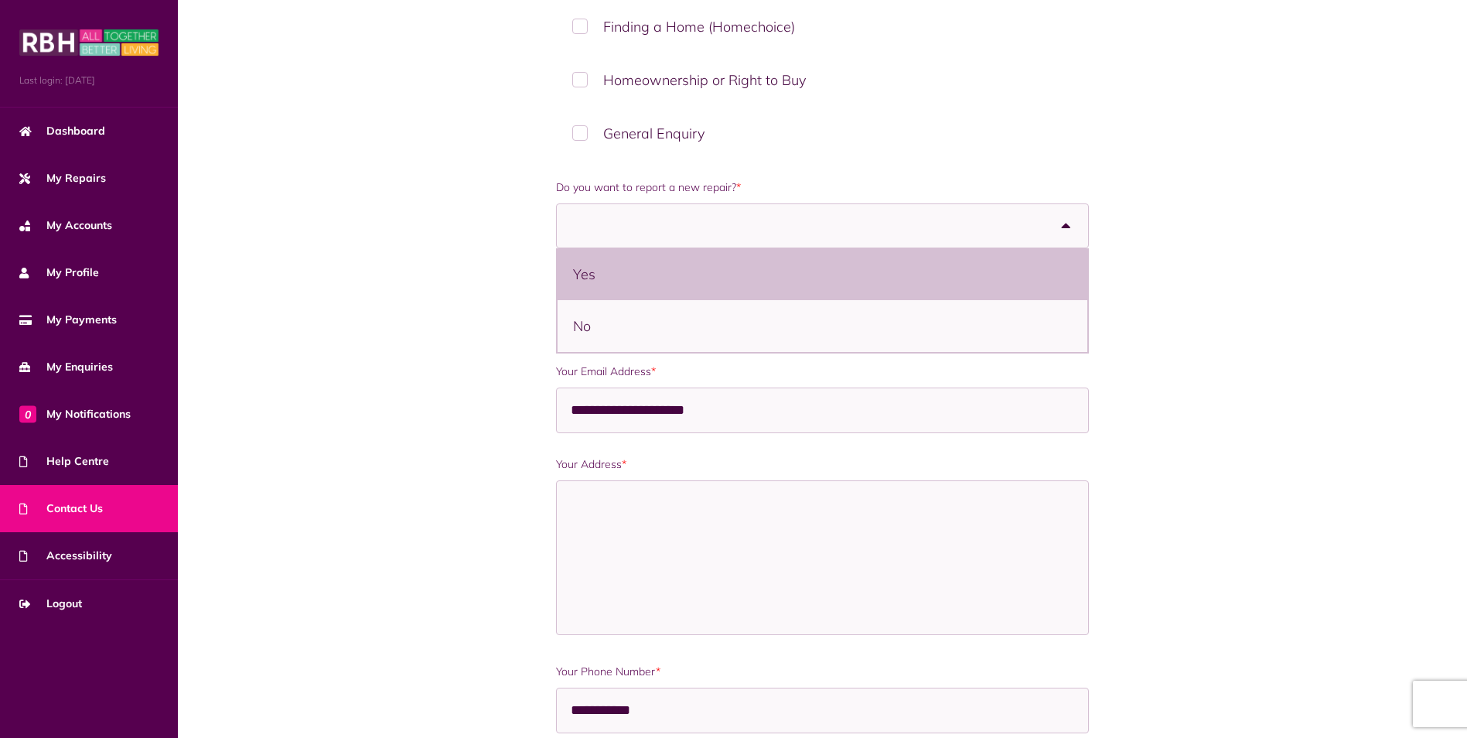
click at [590, 281] on li "Yes" at bounding box center [822, 274] width 530 height 52
select select "***"
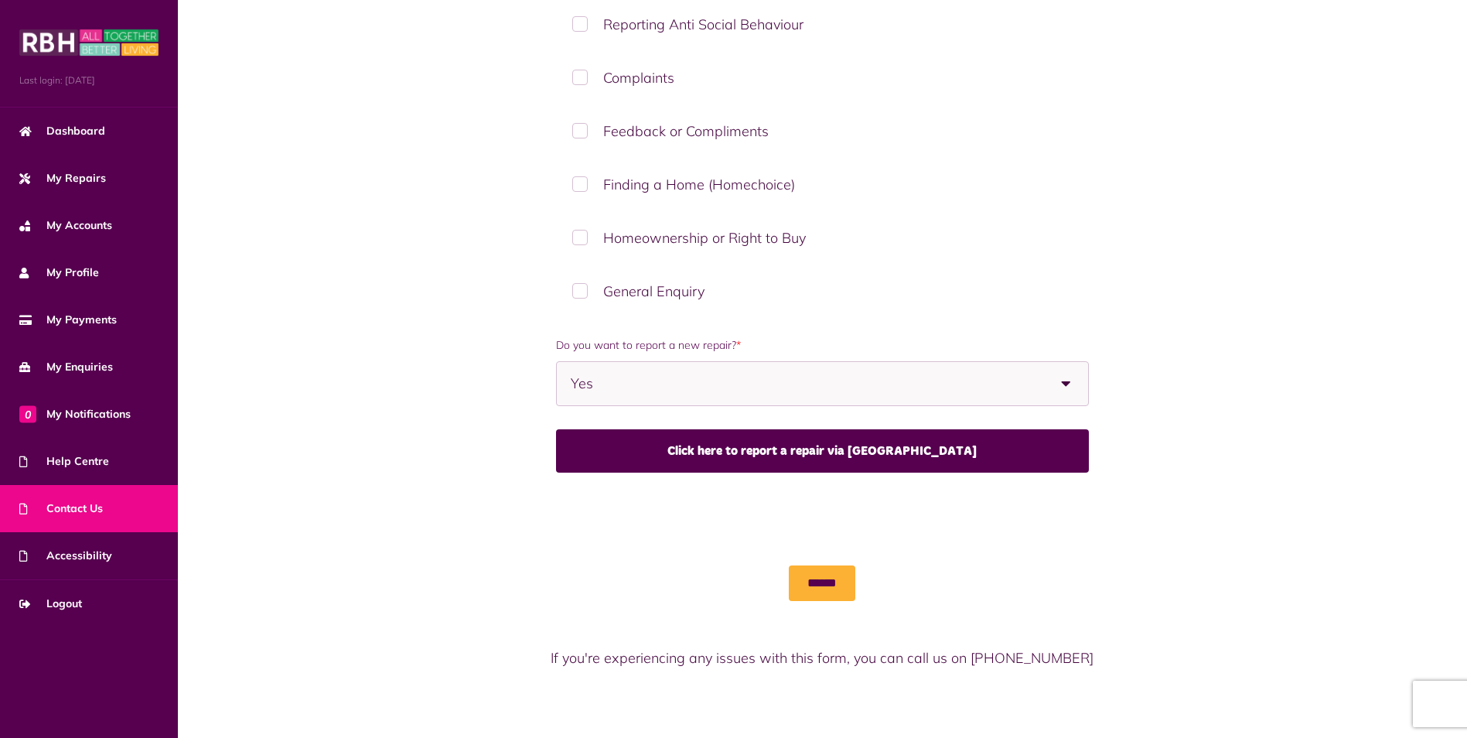
scroll to position [383, 0]
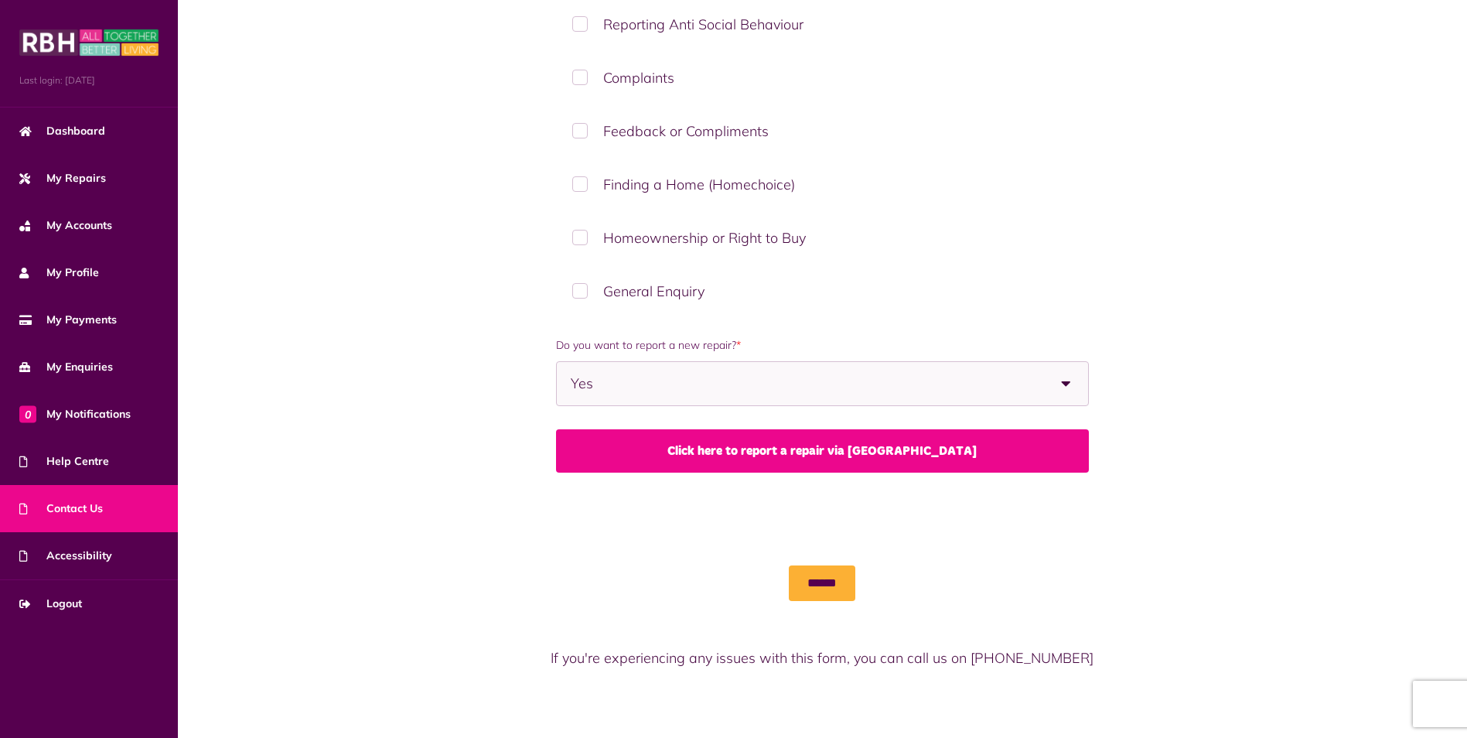
click at [826, 442] on link "Click here to report a repair via [GEOGRAPHIC_DATA]" at bounding box center [822, 450] width 533 height 43
click at [813, 448] on link "Click here to report a repair via [GEOGRAPHIC_DATA]" at bounding box center [822, 450] width 533 height 43
